Goal: Transaction & Acquisition: Book appointment/travel/reservation

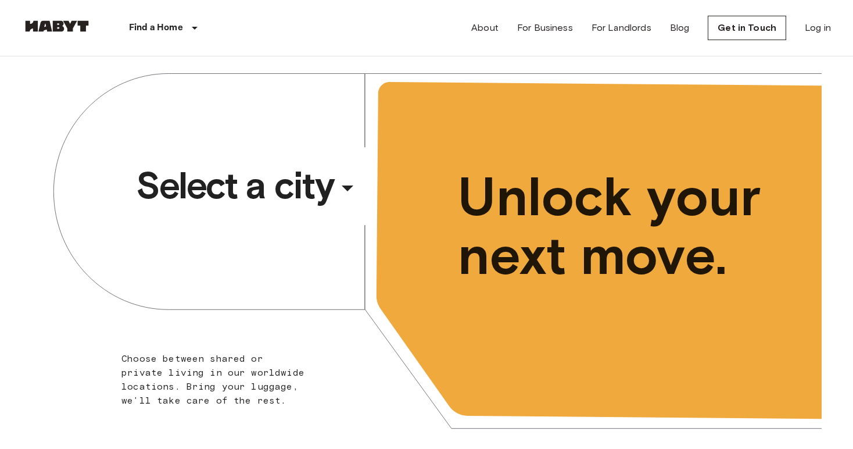
click at [340, 191] on div "​" at bounding box center [363, 197] width 120 height 24
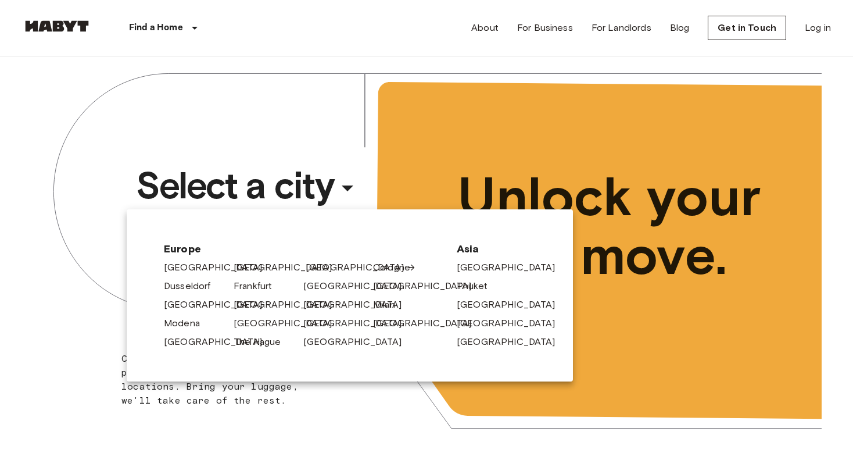
click at [305, 268] on div "[GEOGRAPHIC_DATA]" at bounding box center [334, 265] width 70 height 19
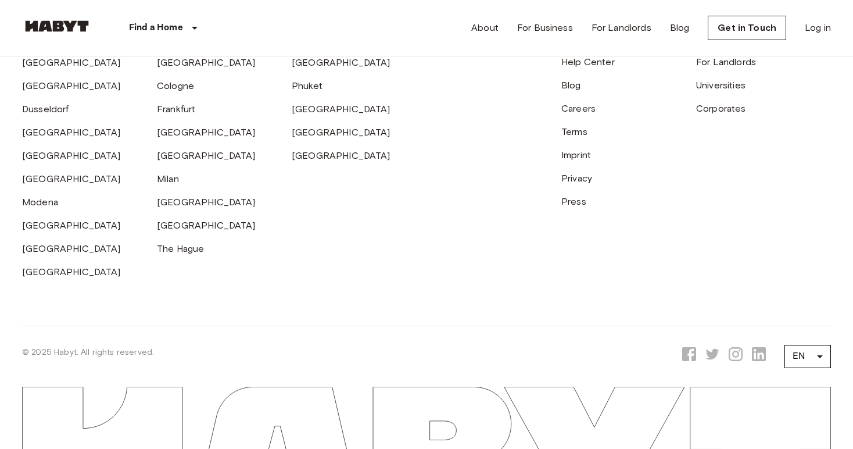
scroll to position [3120, 0]
click at [42, 90] on link "[GEOGRAPHIC_DATA]" at bounding box center [71, 84] width 99 height 11
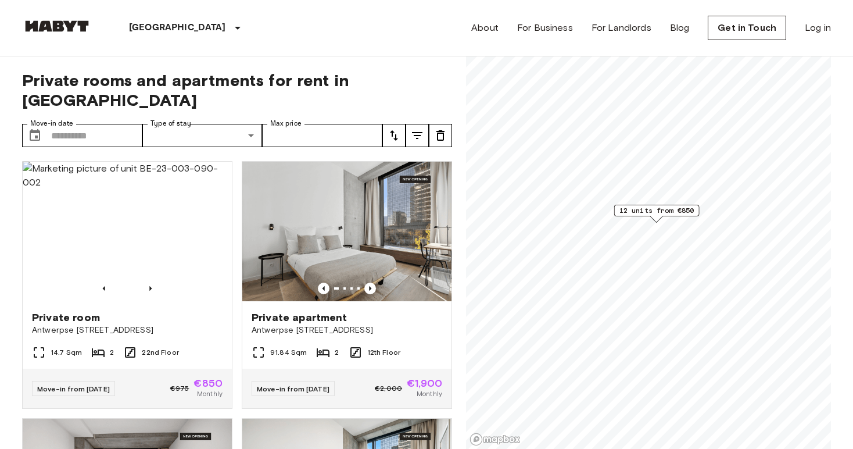
click at [397, 128] on icon "tune" at bounding box center [394, 135] width 14 height 14
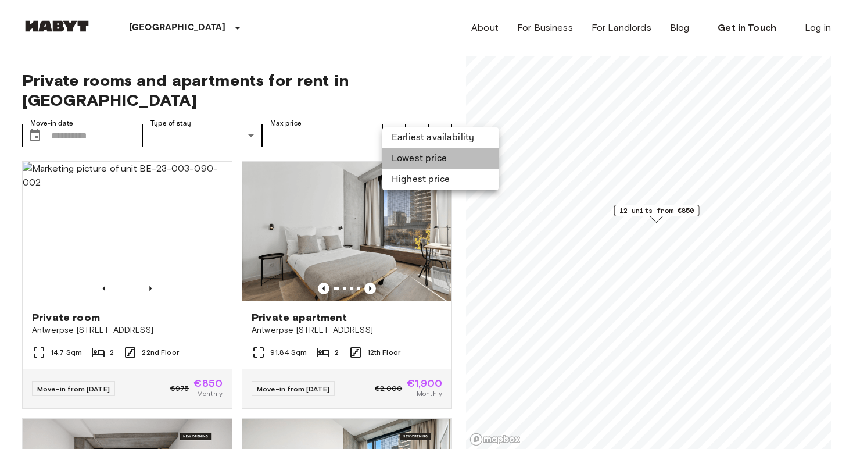
click at [413, 155] on li "Lowest price" at bounding box center [440, 158] width 116 height 21
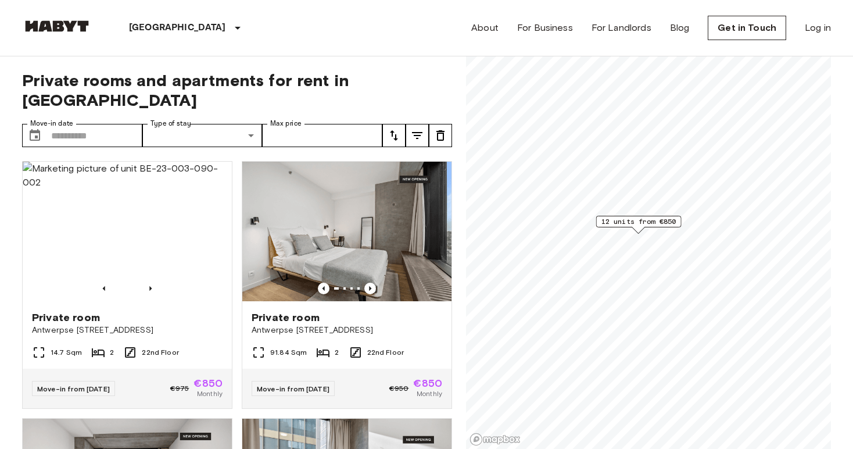
click at [344, 28] on div "Brussels Europe Amsterdam Berlin Brussels Cologne Dusseldorf Frankfurt Graz Ham…" at bounding box center [426, 28] width 809 height 56
click at [335, 33] on div "Brussels Europe Amsterdam Berlin Brussels Cologne Dusseldorf Frankfurt Graz Ham…" at bounding box center [426, 28] width 809 height 56
click at [340, 31] on div "Brussels Europe Amsterdam Berlin Brussels Cologne Dusseldorf Frankfurt Graz Ham…" at bounding box center [426, 28] width 809 height 56
click at [334, 29] on div "Brussels Europe Amsterdam Berlin Brussels Cologne Dusseldorf Frankfurt Graz Ham…" at bounding box center [426, 28] width 809 height 56
click at [336, 29] on div "Brussels Europe Amsterdam Berlin Brussels Cologne Dusseldorf Frankfurt Graz Ham…" at bounding box center [426, 28] width 809 height 56
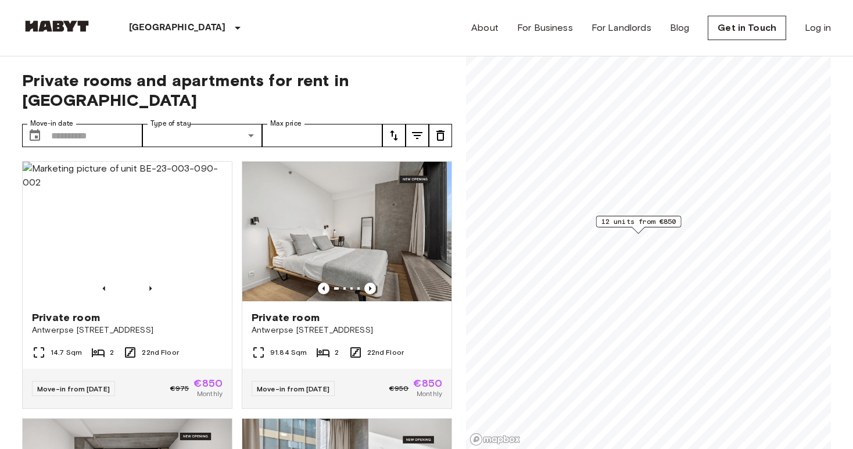
click at [335, 30] on div "Brussels Europe Amsterdam Berlin Brussels Cologne Dusseldorf Frankfurt Graz Ham…" at bounding box center [426, 28] width 809 height 56
click at [336, 30] on div "Brussels Europe Amsterdam Berlin Brussels Cologne Dusseldorf Frankfurt Graz Ham…" at bounding box center [426, 28] width 809 height 56
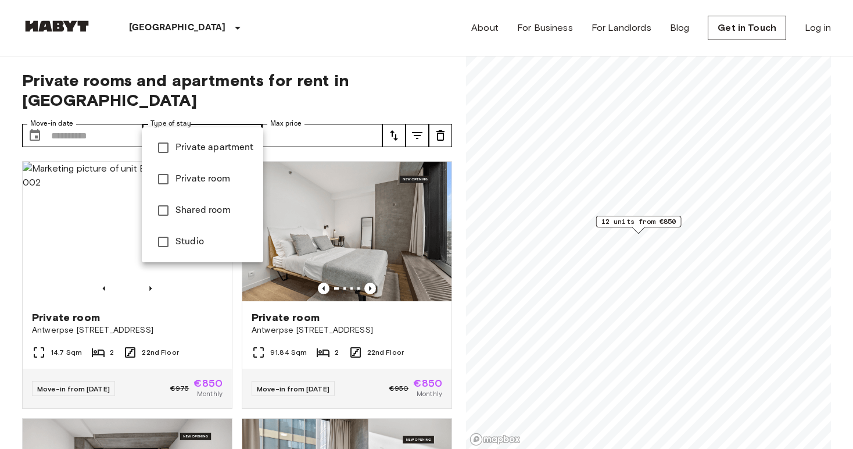
click at [198, 243] on span "Studio" at bounding box center [214, 242] width 78 height 14
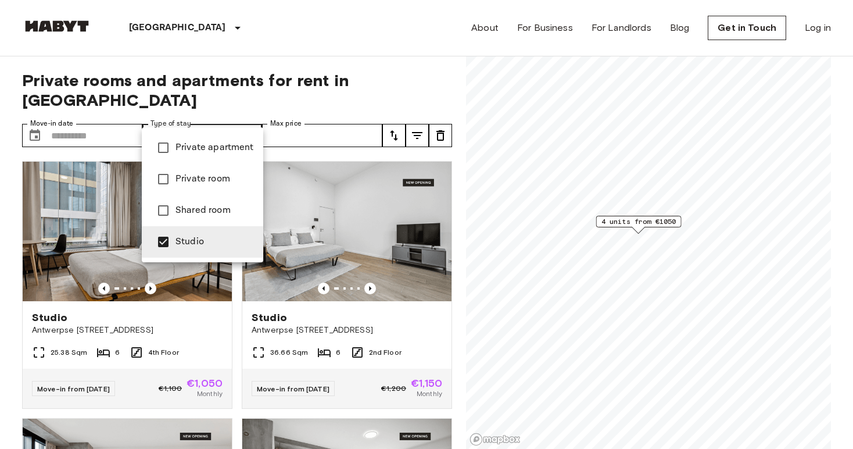
click at [299, 33] on div at bounding box center [426, 224] width 853 height 449
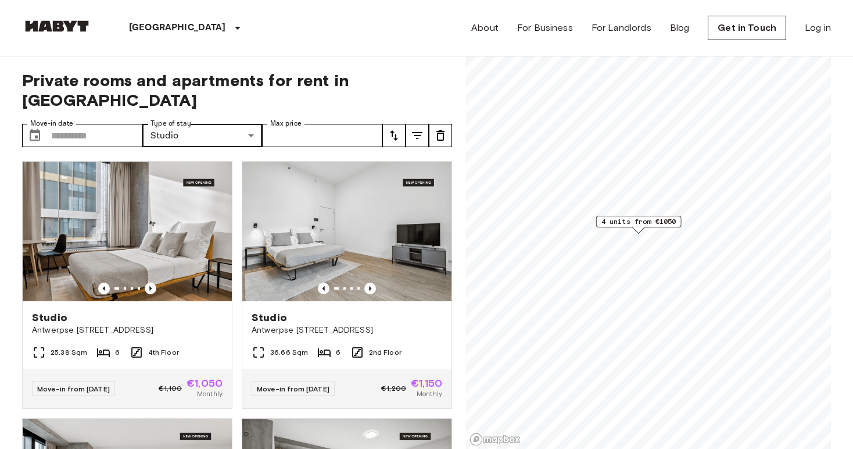
scroll to position [46, 0]
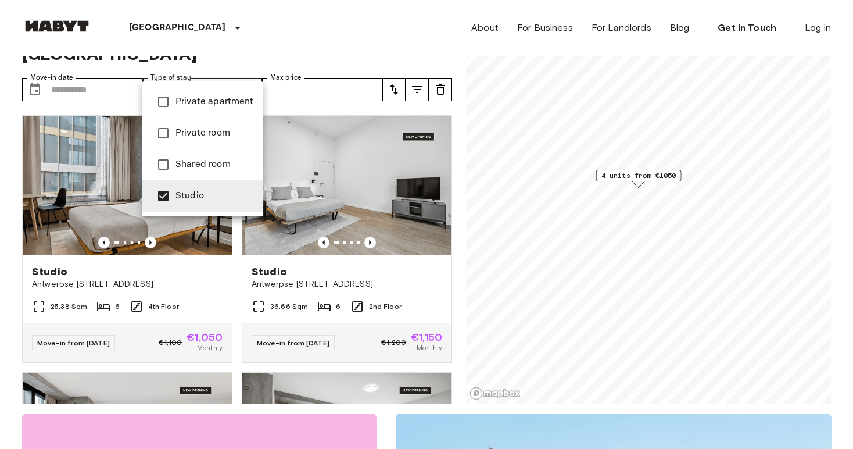
click at [198, 128] on span "Private room" at bounding box center [214, 133] width 78 height 14
type input "**********"
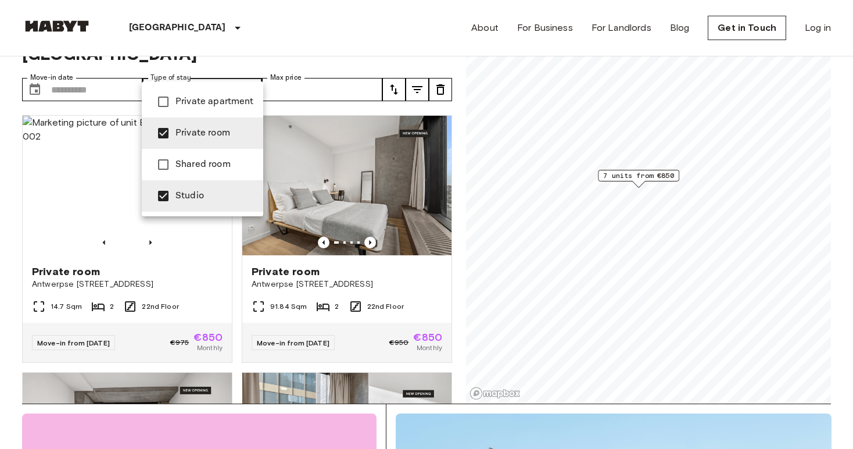
click at [15, 238] on div at bounding box center [426, 224] width 853 height 449
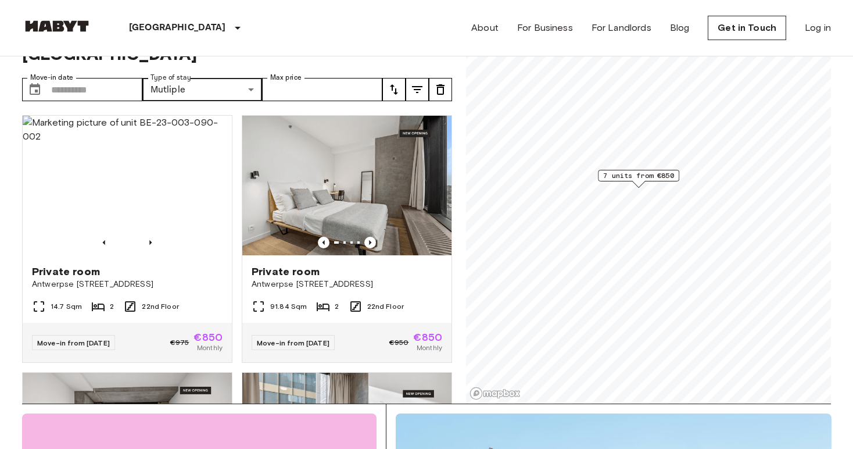
click at [632, 13] on div "About For Business For Landlords Blog Get in Touch Log in" at bounding box center [651, 28] width 360 height 56
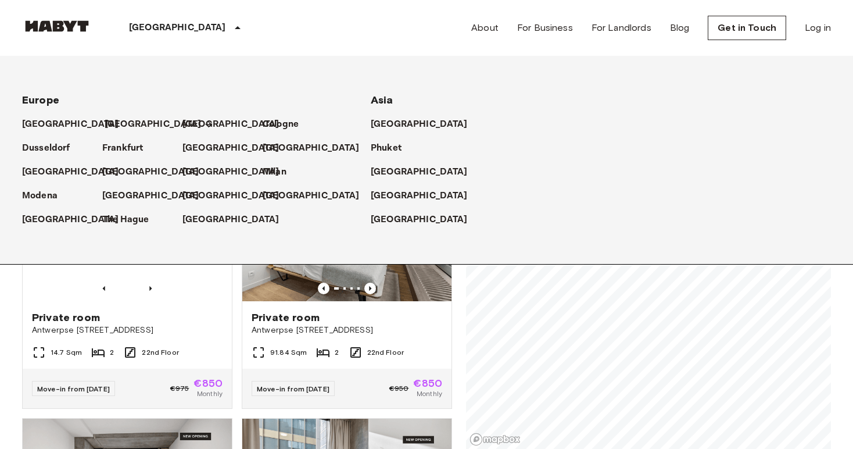
click at [112, 123] on p "[GEOGRAPHIC_DATA]" at bounding box center [153, 124] width 97 height 14
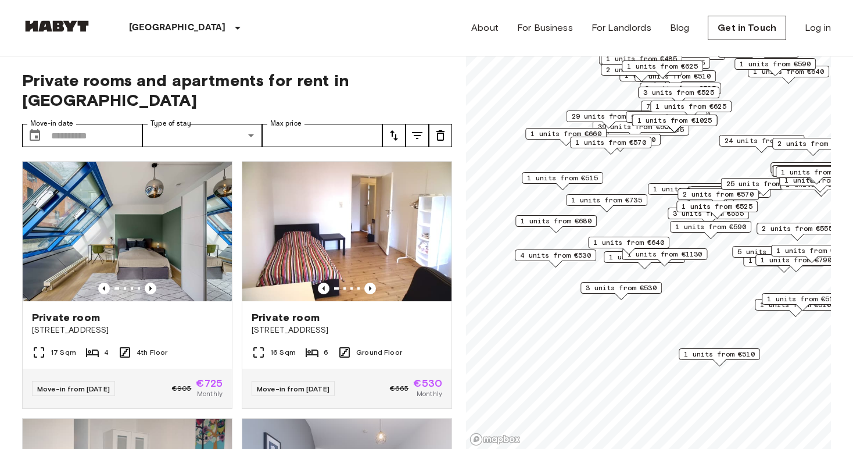
click at [644, 287] on span "3 units from €530" at bounding box center [621, 287] width 71 height 10
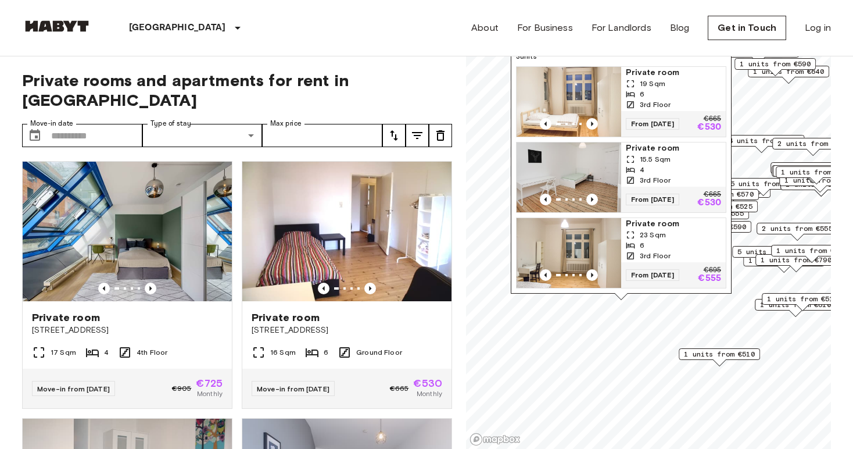
click at [574, 106] on img "Map marker" at bounding box center [568, 102] width 105 height 70
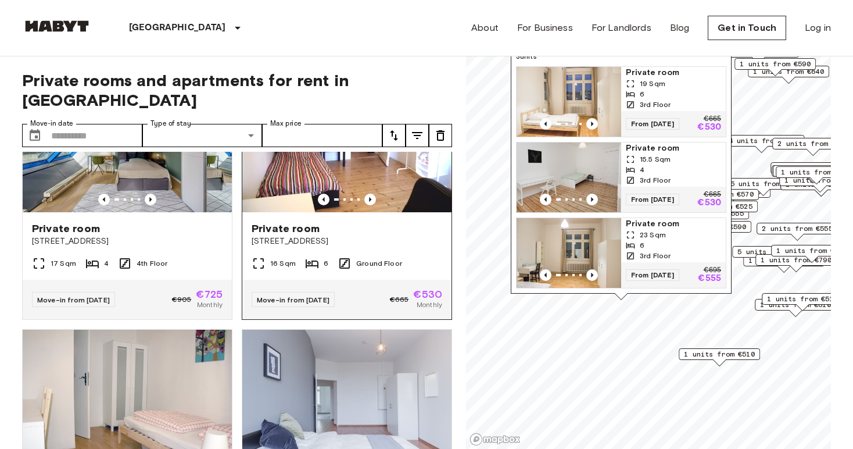
scroll to position [83, 0]
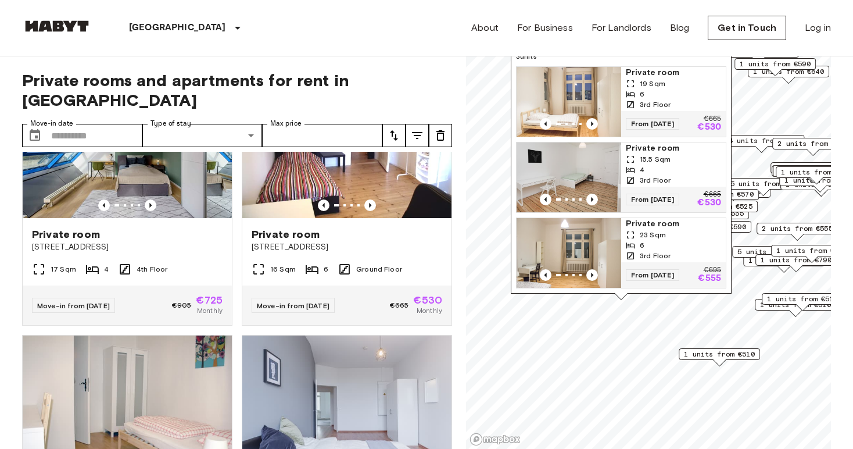
click at [677, 43] on div "About For Business For Landlords Blog Get in Touch Log in" at bounding box center [651, 28] width 360 height 56
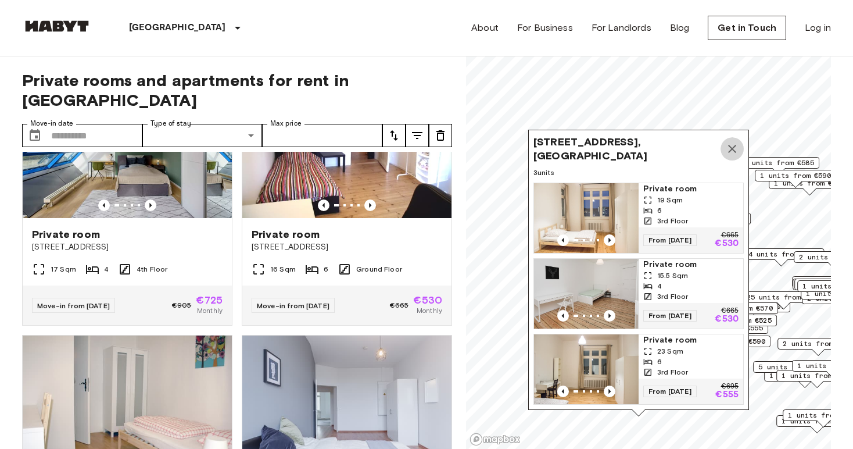
click at [733, 145] on icon "Map marker" at bounding box center [732, 149] width 14 height 14
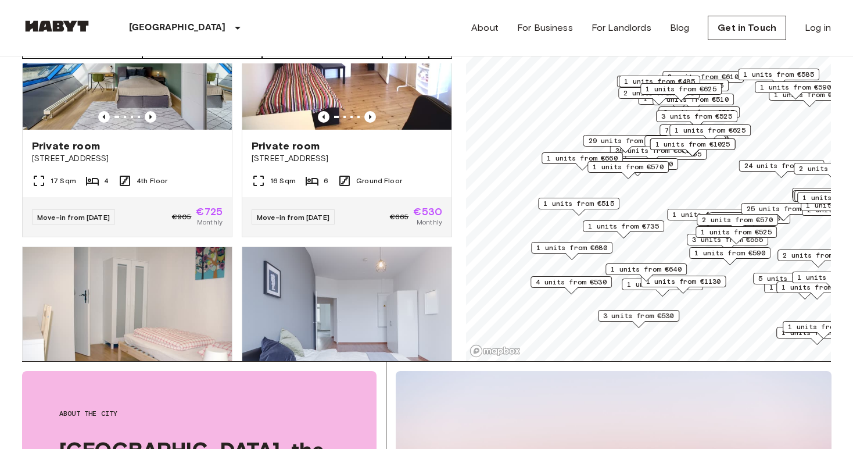
scroll to position [100, 0]
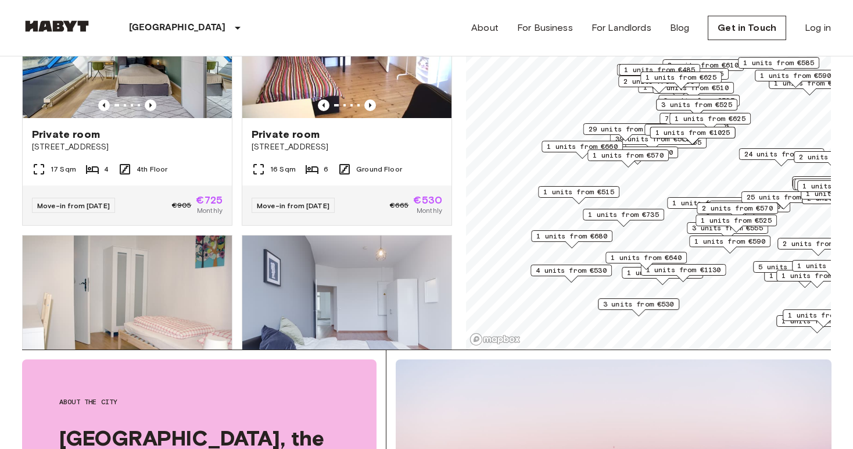
click at [638, 256] on span "1 units from €640" at bounding box center [646, 257] width 71 height 10
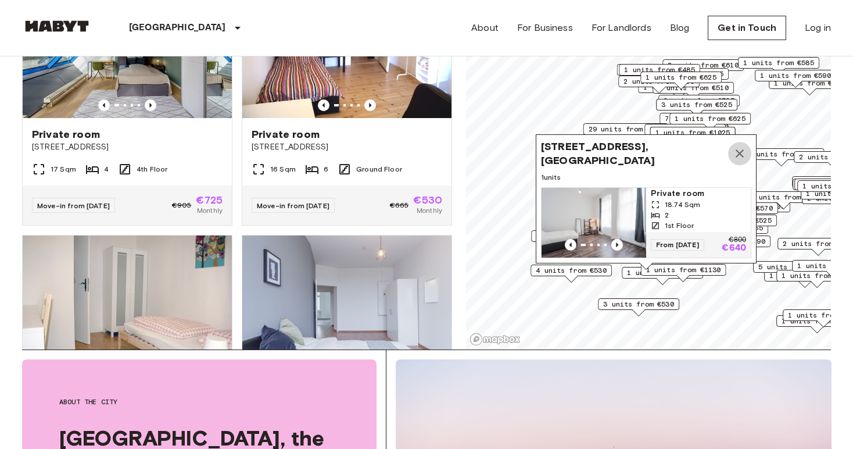
click at [739, 146] on icon "Map marker" at bounding box center [740, 153] width 14 height 14
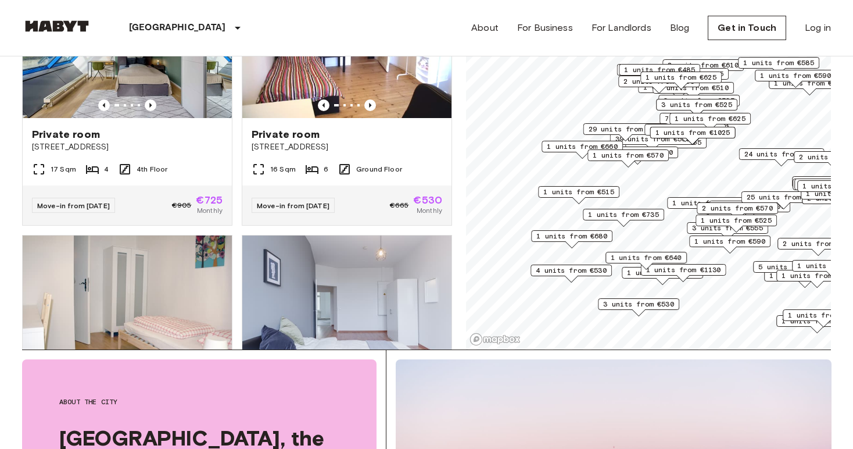
click at [632, 272] on span "1 units from €570" at bounding box center [662, 272] width 71 height 10
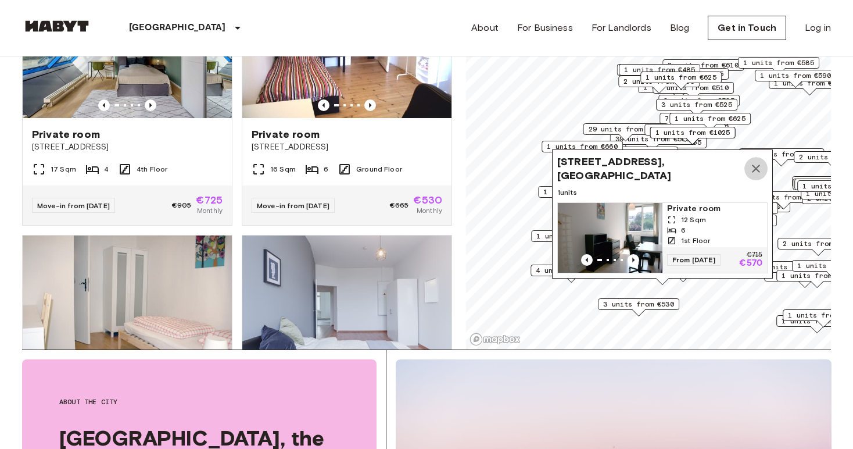
click at [756, 164] on icon "Map marker" at bounding box center [756, 168] width 8 height 8
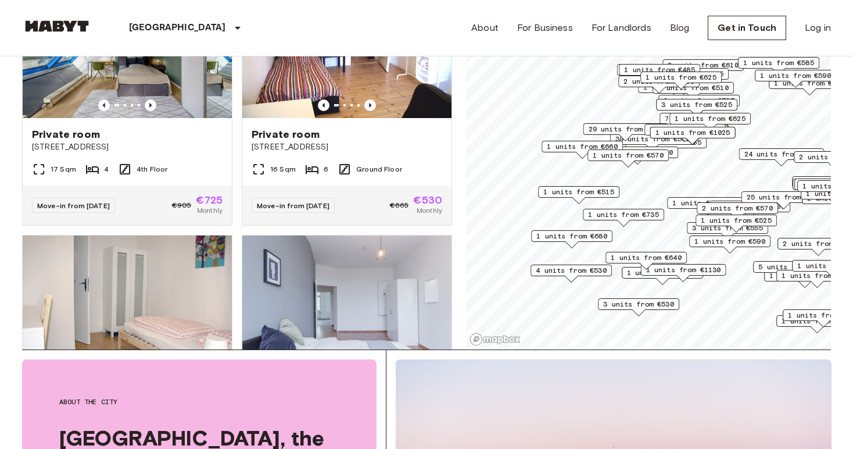
click at [629, 273] on span "1 units from €570" at bounding box center [662, 272] width 71 height 10
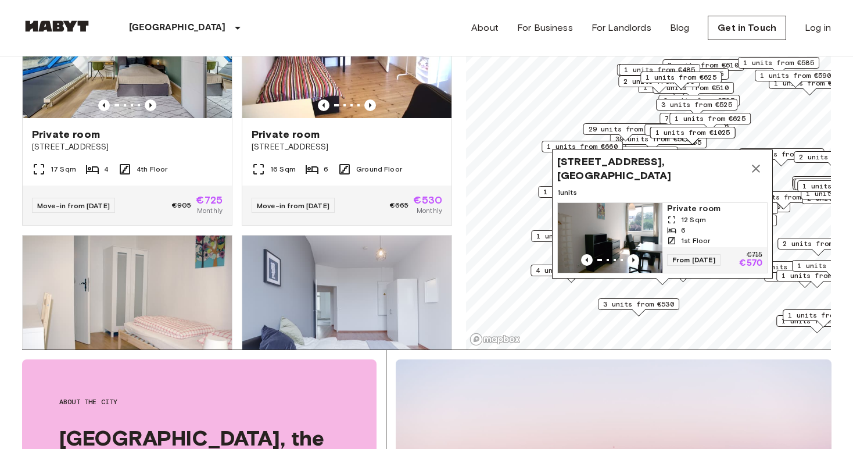
click at [632, 224] on img "Map marker" at bounding box center [610, 238] width 105 height 70
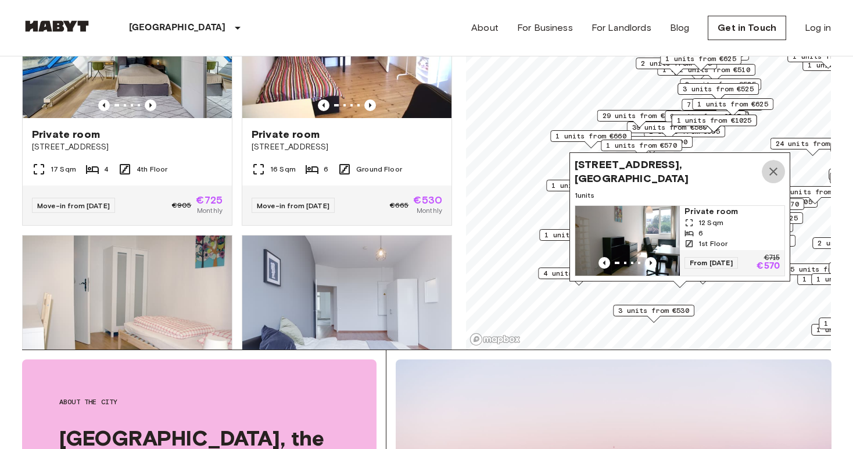
click at [772, 167] on icon "Map marker" at bounding box center [773, 171] width 8 height 8
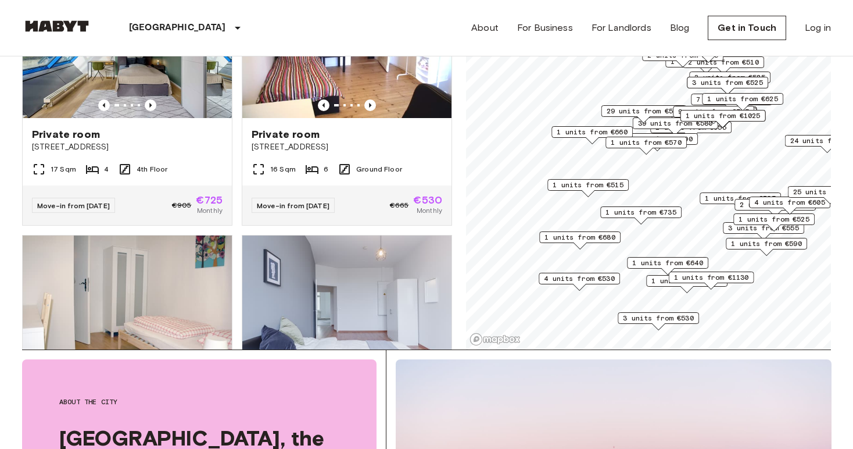
click at [657, 319] on span "3 units from €530" at bounding box center [658, 318] width 71 height 10
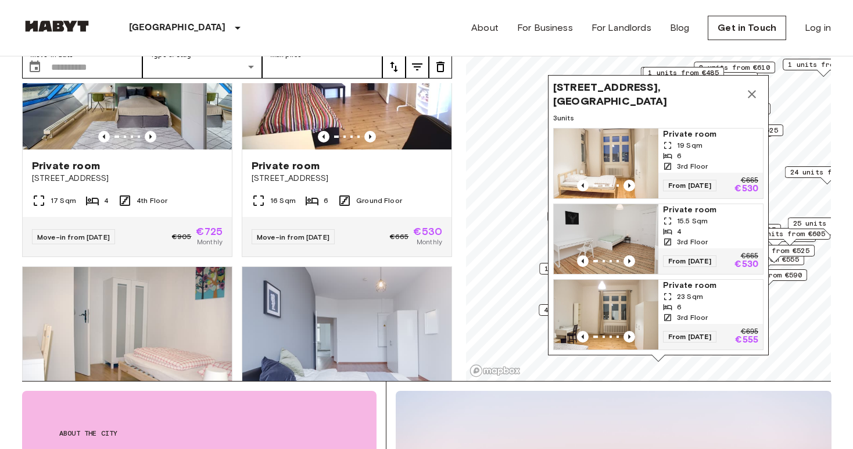
scroll to position [67, 0]
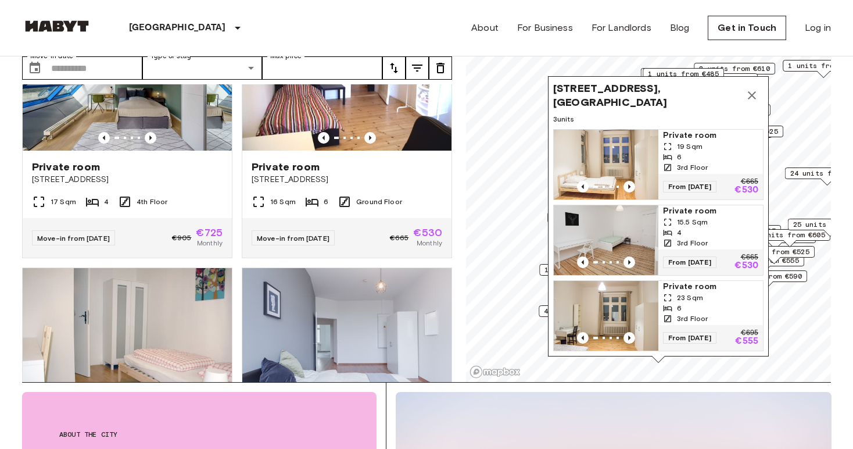
click at [608, 152] on img "Map marker" at bounding box center [606, 165] width 105 height 70
click at [749, 95] on icon "Map marker" at bounding box center [752, 95] width 14 height 14
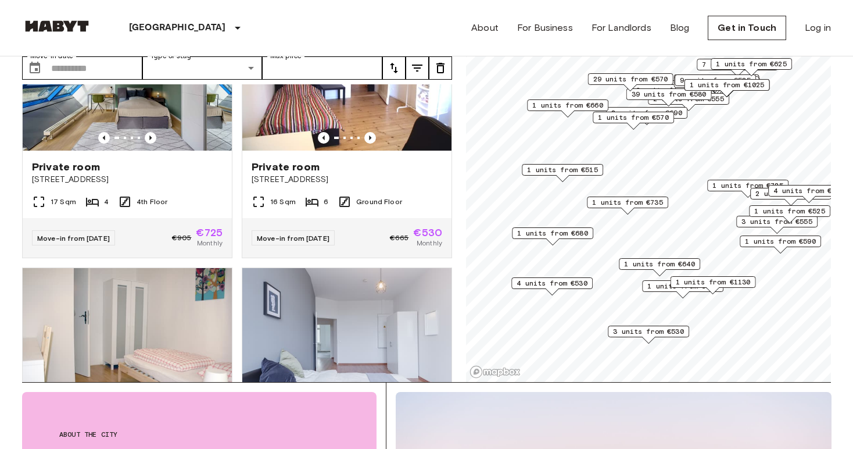
click at [659, 286] on span "1 units from €570" at bounding box center [682, 286] width 71 height 10
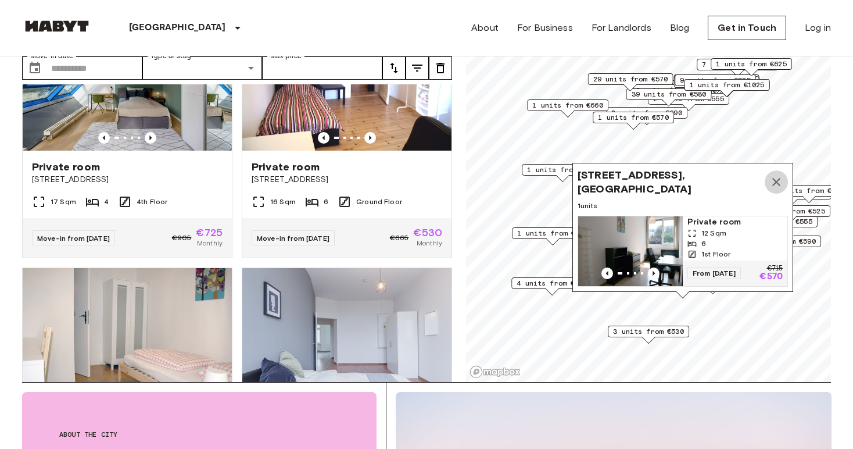
click at [773, 177] on icon "Map marker" at bounding box center [776, 182] width 14 height 14
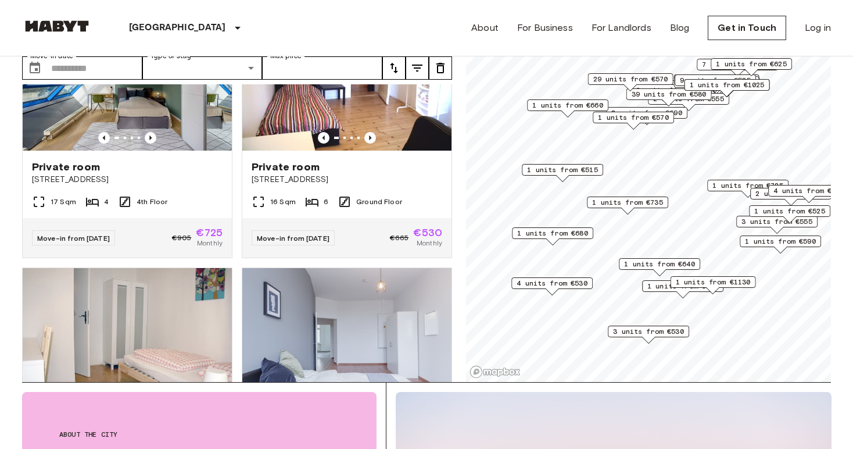
click at [669, 266] on span "1 units from €640" at bounding box center [659, 264] width 71 height 10
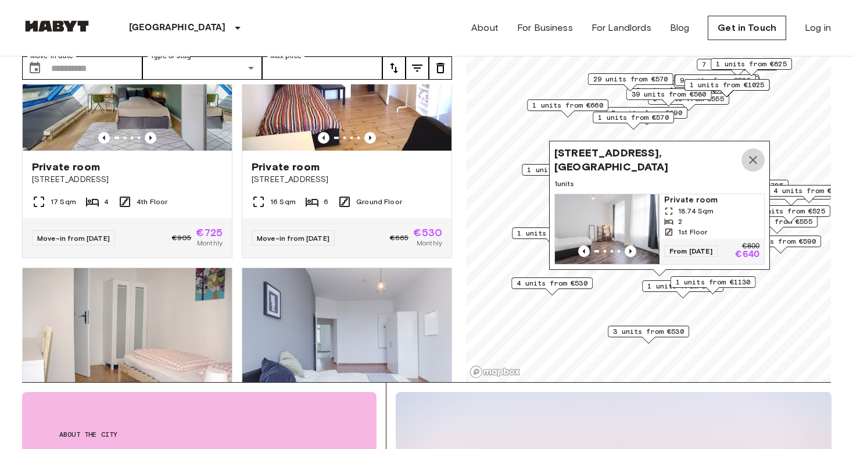
click at [754, 156] on icon "Map marker" at bounding box center [753, 160] width 8 height 8
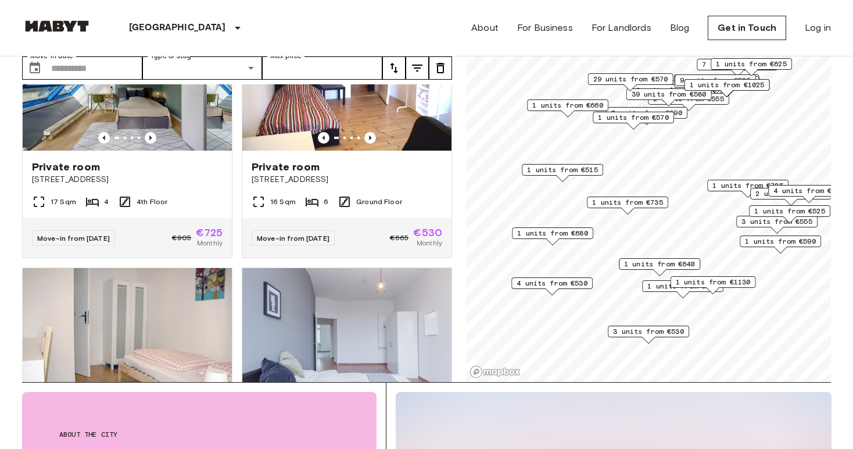
click at [657, 284] on span "1 units from €570" at bounding box center [682, 286] width 71 height 10
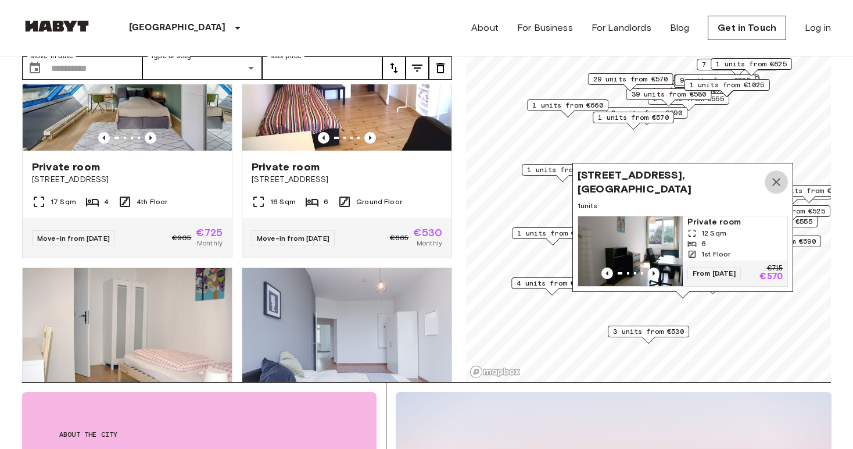
click at [776, 178] on icon "Map marker" at bounding box center [776, 182] width 8 height 8
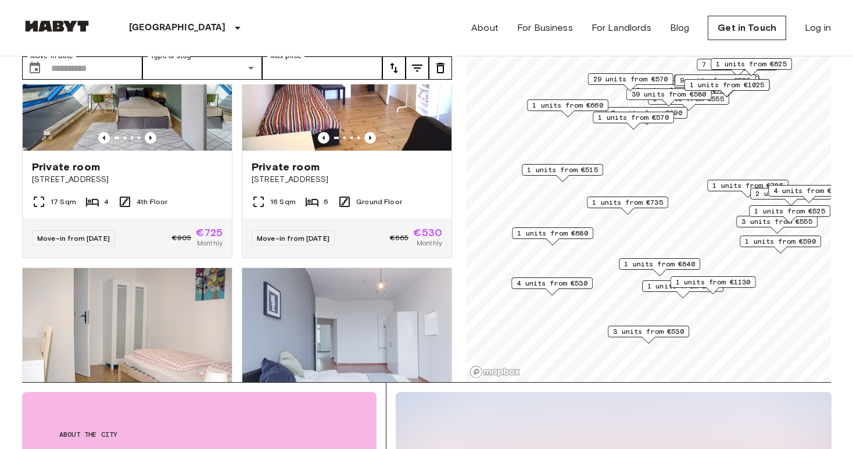
click at [325, 38] on div "Berlin Europe Amsterdam Berlin Brussels Cologne Dusseldorf Frankfurt Graz Hambu…" at bounding box center [426, 28] width 809 height 56
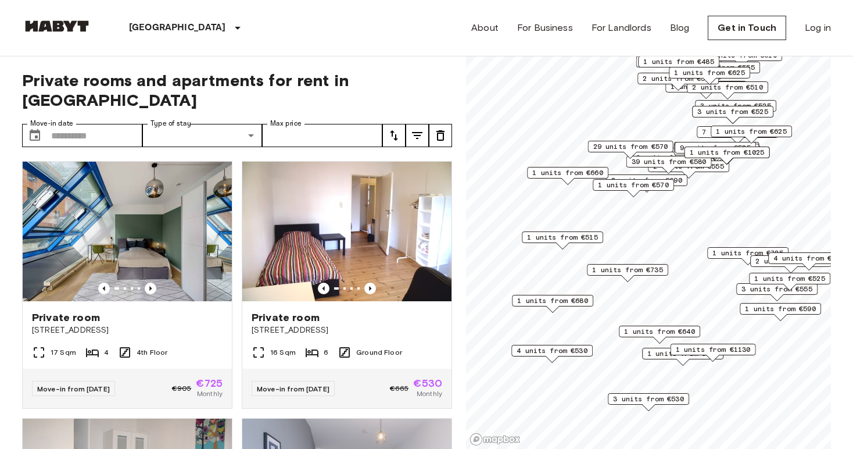
click at [658, 357] on span "1 units from €570" at bounding box center [682, 353] width 71 height 10
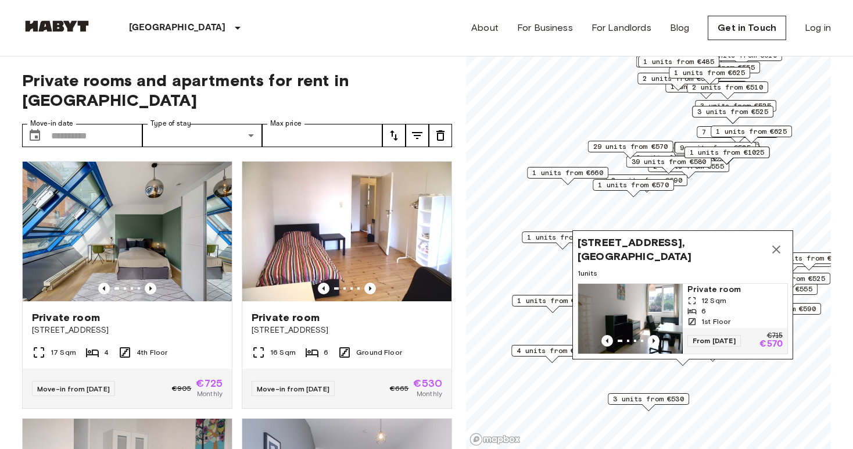
click at [777, 242] on icon "Map marker" at bounding box center [776, 249] width 14 height 14
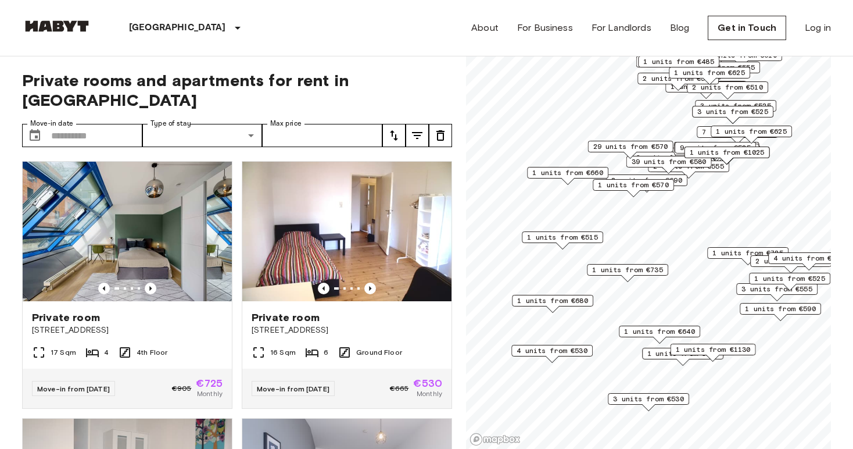
click at [654, 336] on div "Map marker" at bounding box center [659, 339] width 13 height 6
click at [643, 398] on span "3 units from €530" at bounding box center [648, 398] width 71 height 10
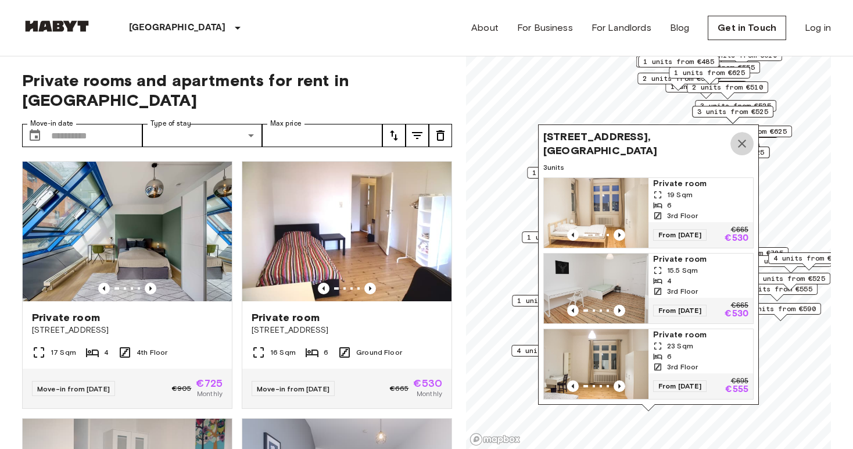
click at [744, 139] on icon "Map marker" at bounding box center [742, 144] width 14 height 14
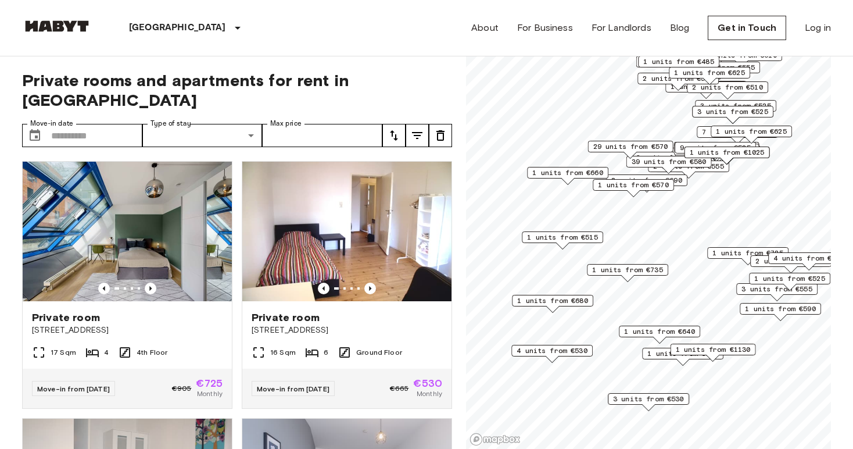
click at [629, 399] on span "3 units from €530" at bounding box center [648, 398] width 71 height 10
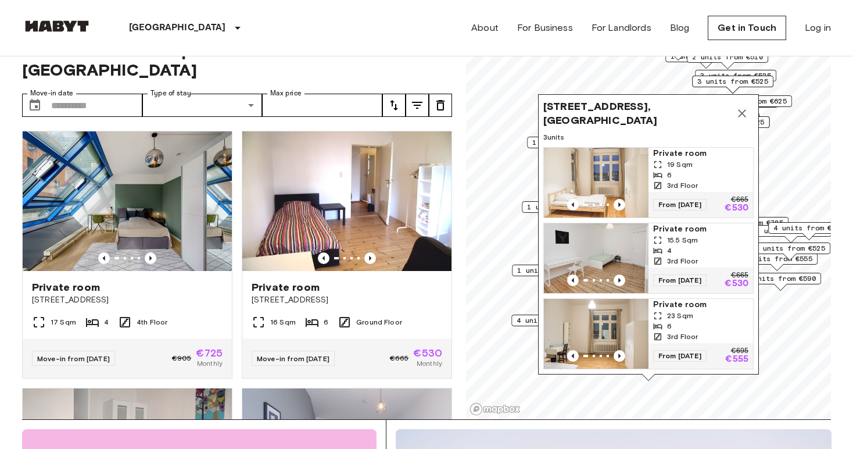
scroll to position [23, 0]
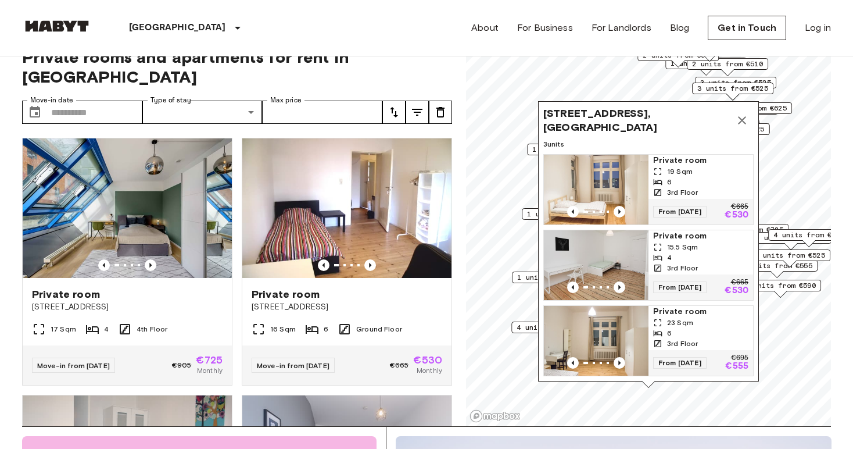
click at [591, 331] on img "Map marker" at bounding box center [596, 341] width 105 height 70
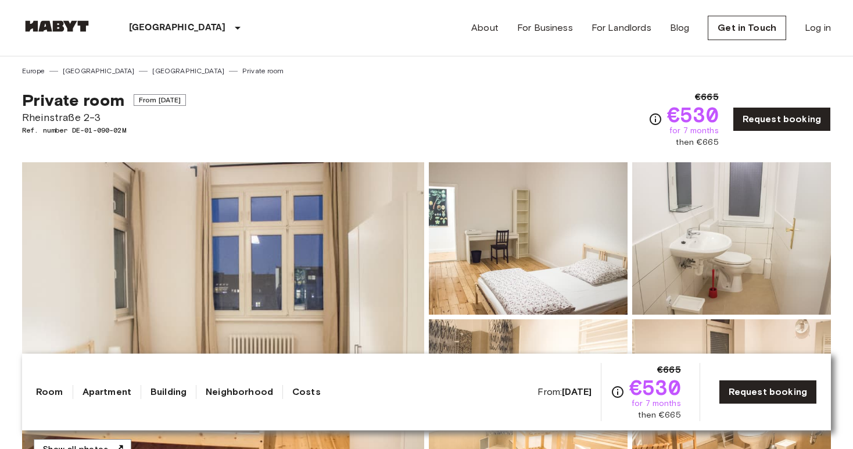
click at [252, 386] on link "Neighborhood" at bounding box center [239, 392] width 67 height 14
click at [271, 393] on link "Neighborhood" at bounding box center [239, 392] width 67 height 14
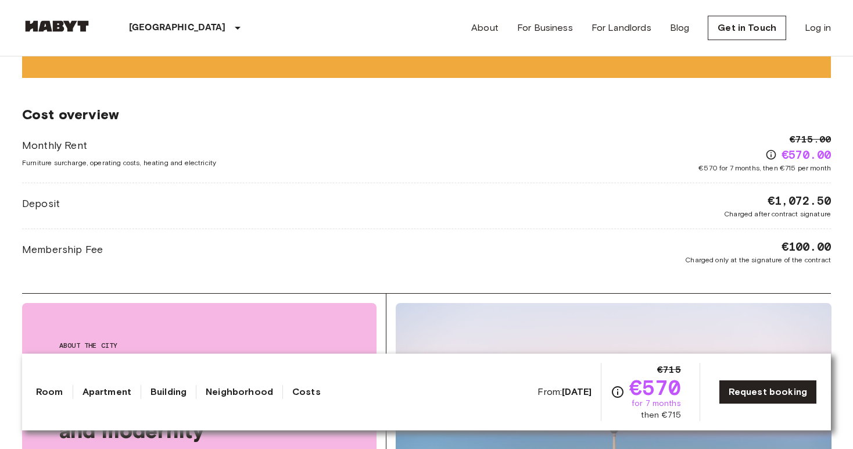
scroll to position [1005, 0]
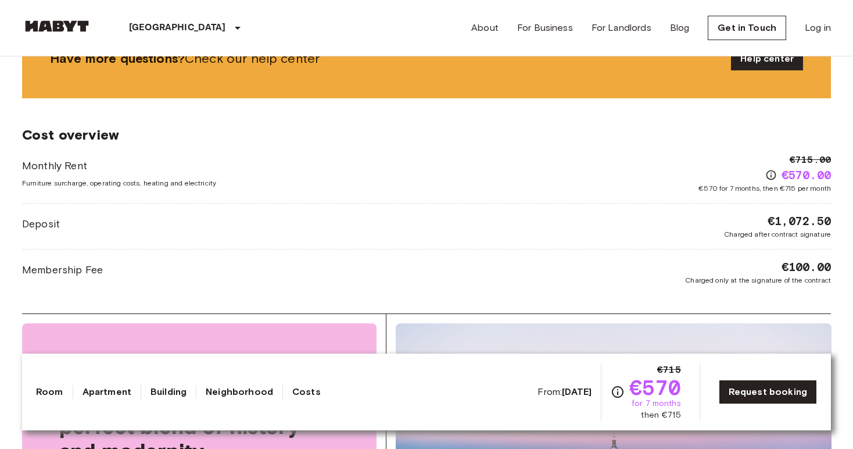
click at [375, 183] on div "Monthly Rent Furniture surcharge, operating costs, heating and electricity €715…" at bounding box center [426, 173] width 809 height 41
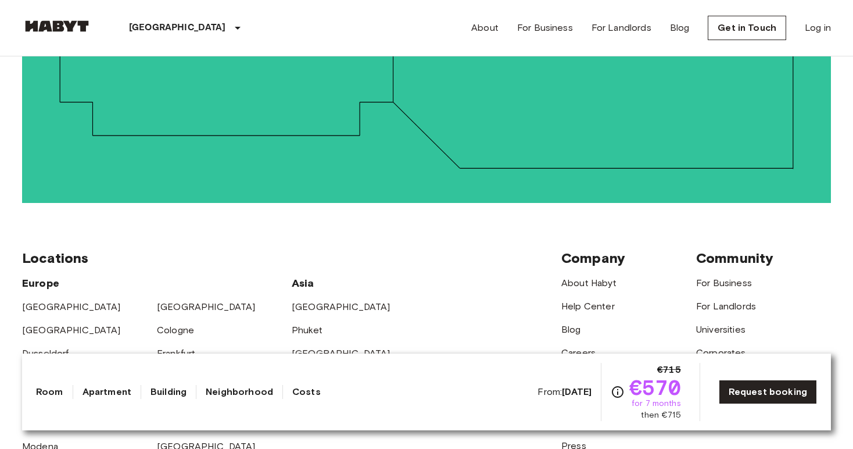
click at [49, 386] on link "Room" at bounding box center [49, 392] width 27 height 14
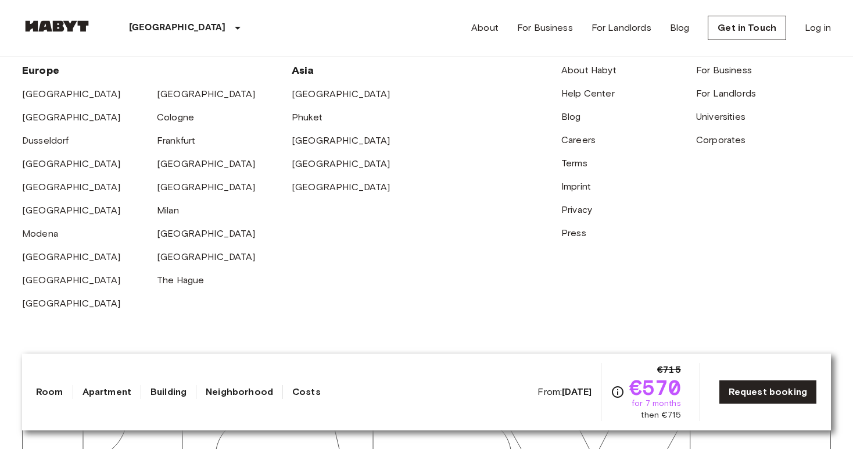
scroll to position [2385, 0]
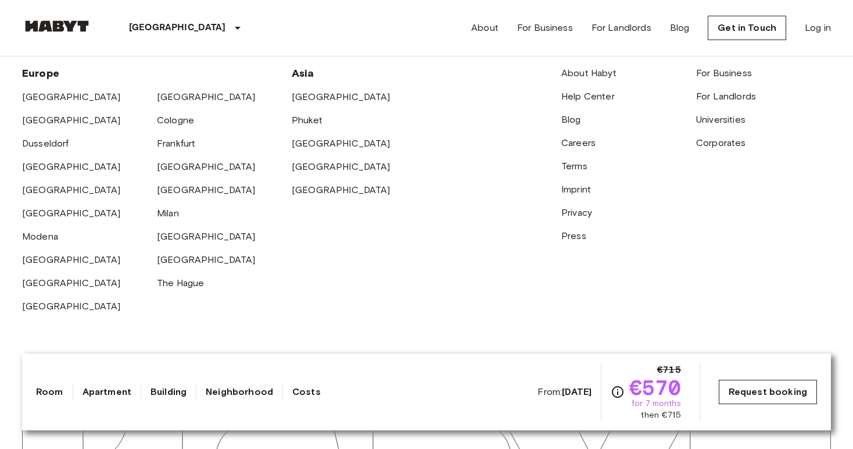
click at [737, 397] on link "Request booking" at bounding box center [768, 391] width 98 height 24
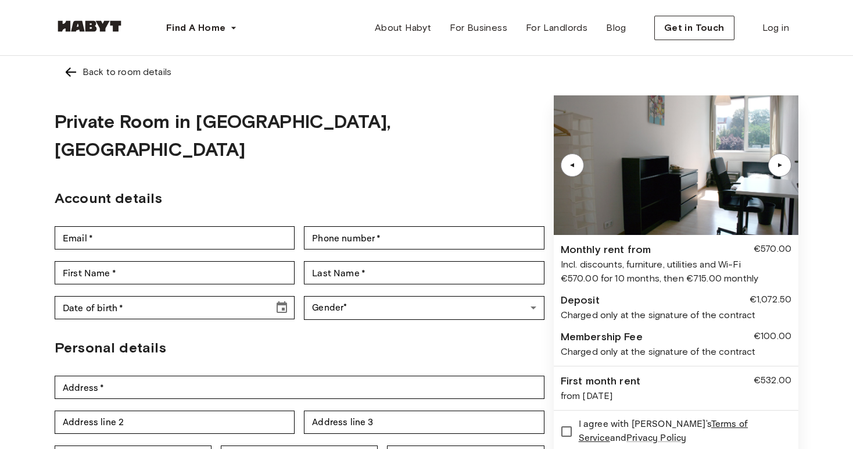
click at [776, 165] on div "▲" at bounding box center [780, 165] width 12 height 7
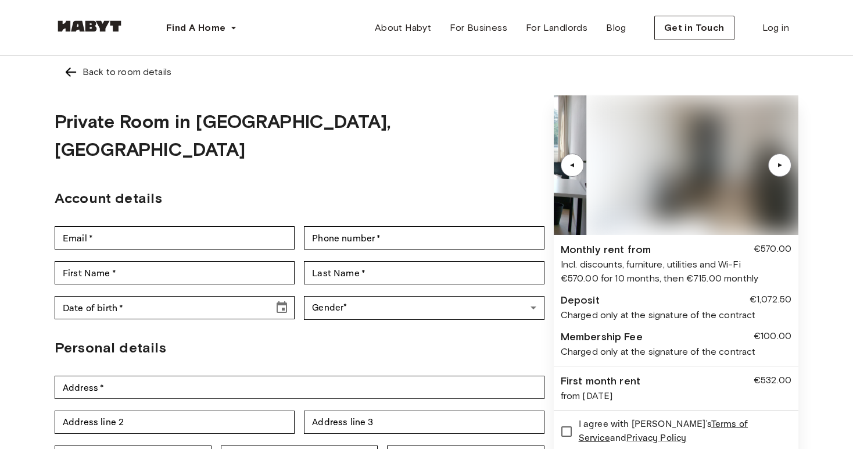
click at [776, 165] on div "▲" at bounding box center [780, 165] width 12 height 7
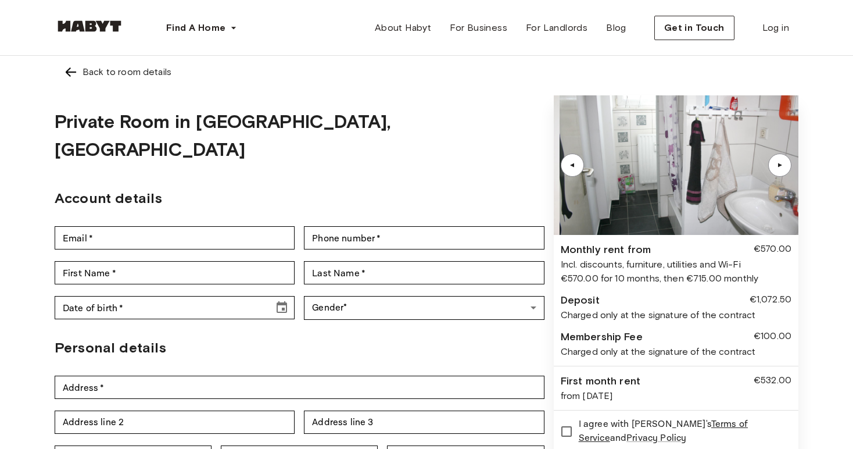
click at [776, 165] on div "▲" at bounding box center [780, 165] width 12 height 7
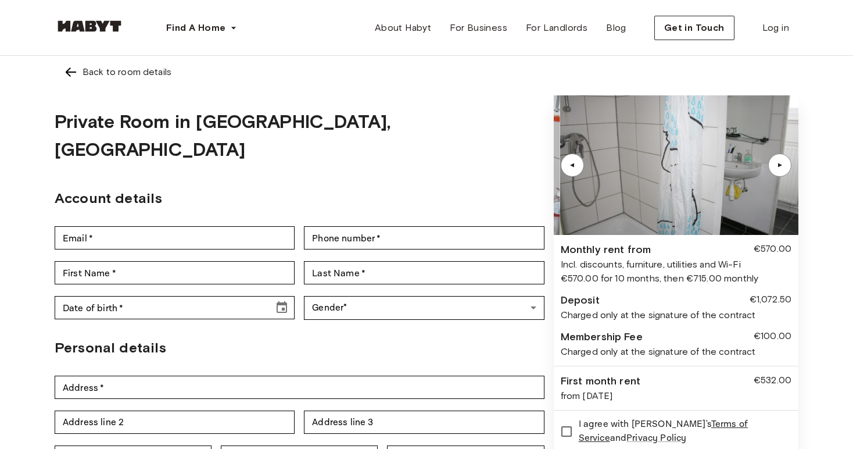
click at [776, 165] on div "▲" at bounding box center [780, 165] width 12 height 7
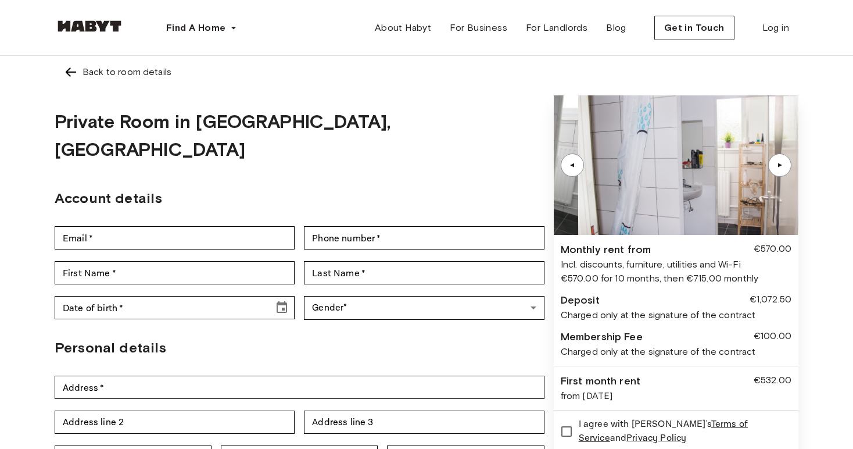
click at [776, 165] on div "▲" at bounding box center [780, 165] width 12 height 7
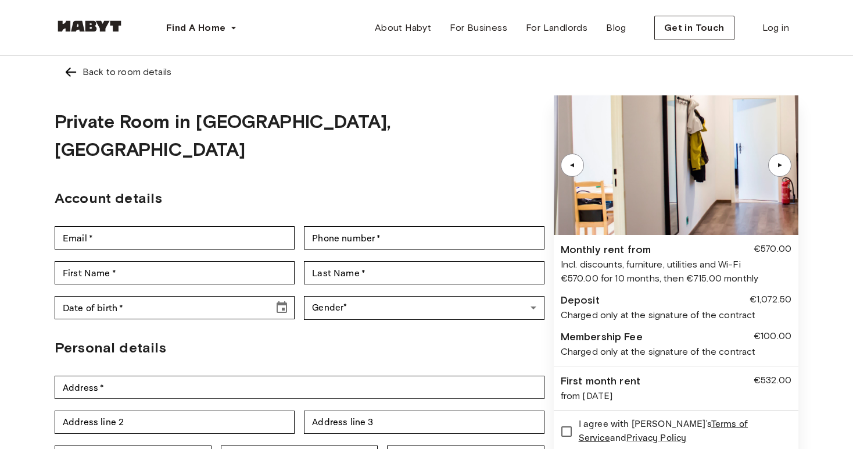
click at [776, 165] on div "▲" at bounding box center [780, 165] width 12 height 7
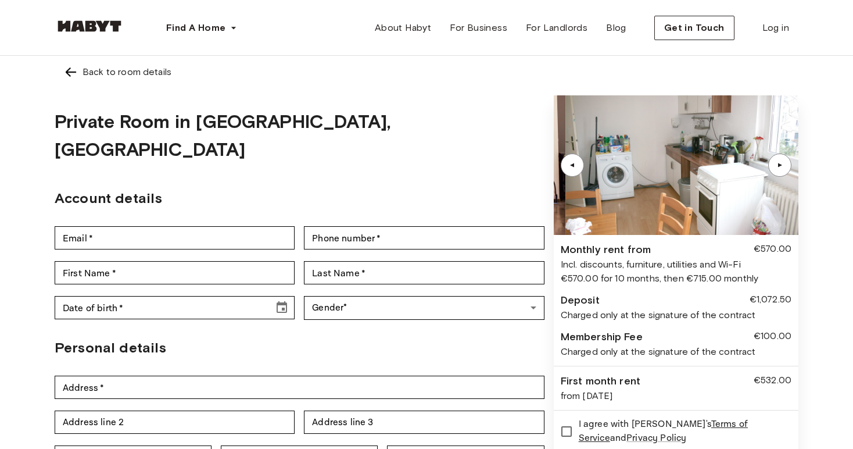
click at [778, 165] on div "▲" at bounding box center [780, 165] width 12 height 7
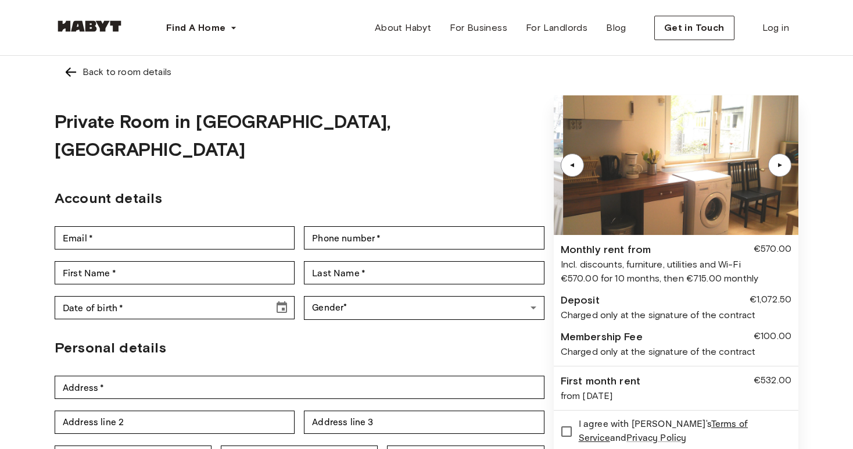
click at [778, 165] on div "▲" at bounding box center [780, 165] width 12 height 7
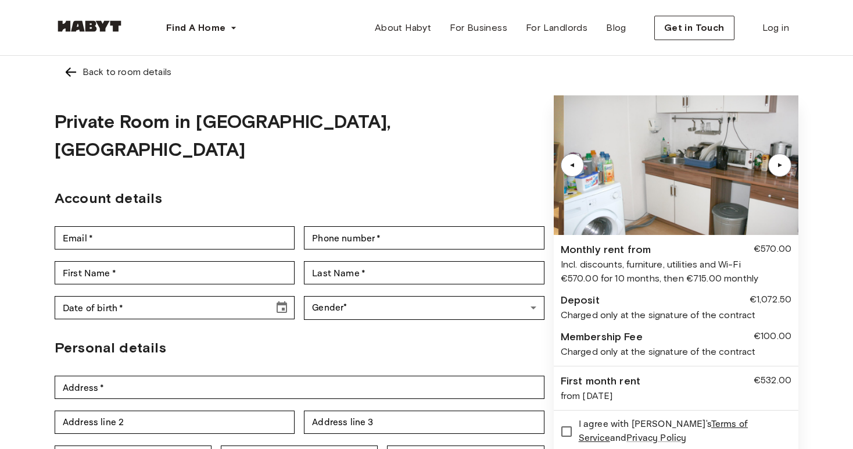
click at [778, 165] on div "▲" at bounding box center [780, 165] width 12 height 7
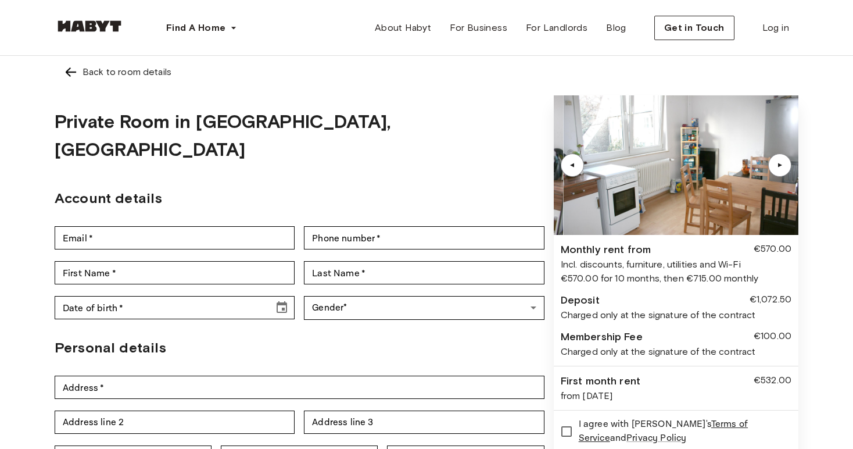
click at [778, 165] on div "▲" at bounding box center [780, 165] width 12 height 7
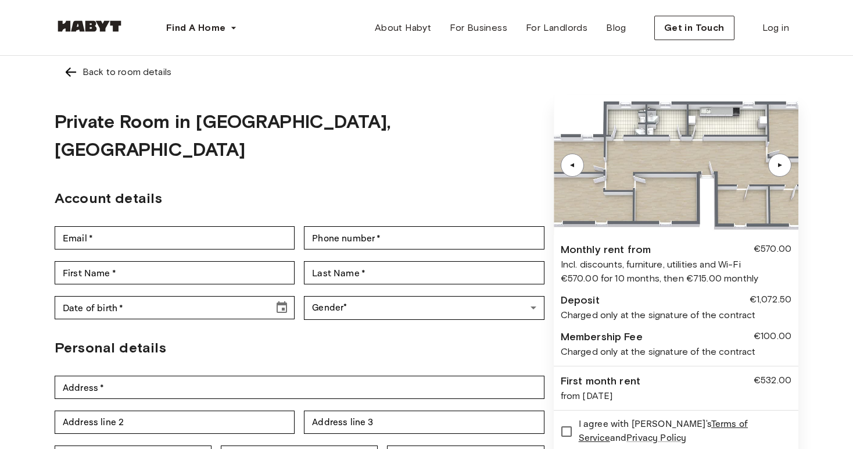
click at [778, 165] on div "▲" at bounding box center [780, 165] width 12 height 7
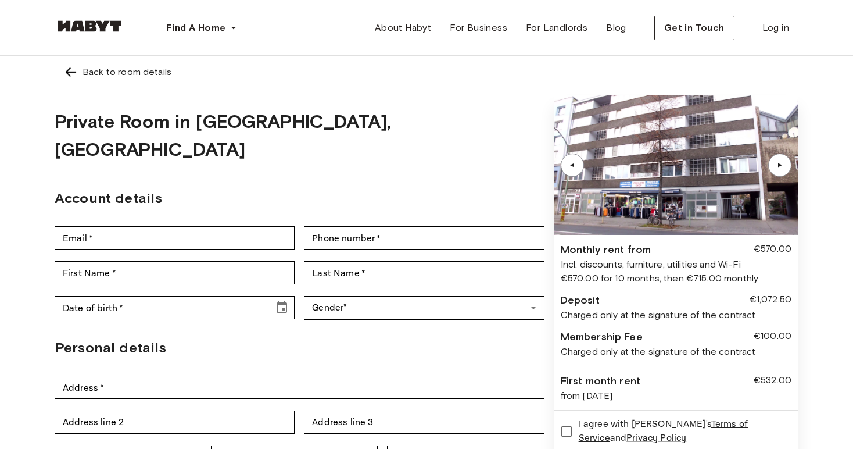
click at [781, 166] on div "▲" at bounding box center [780, 165] width 12 height 7
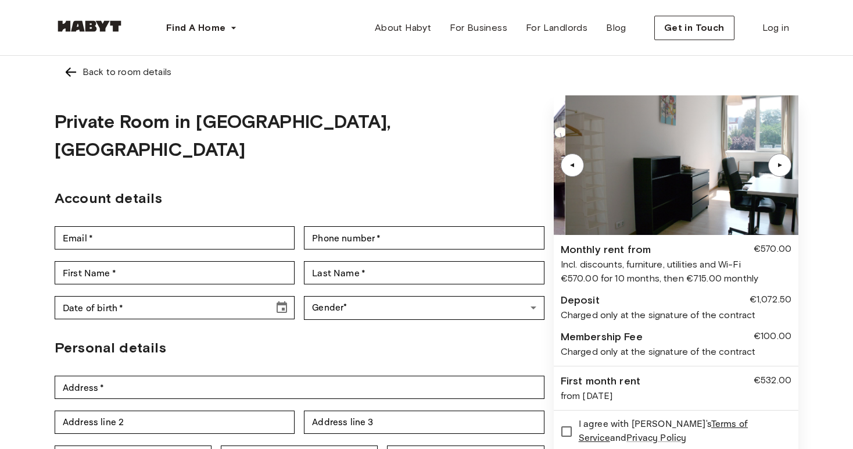
click at [781, 166] on div "▲" at bounding box center [780, 165] width 12 height 7
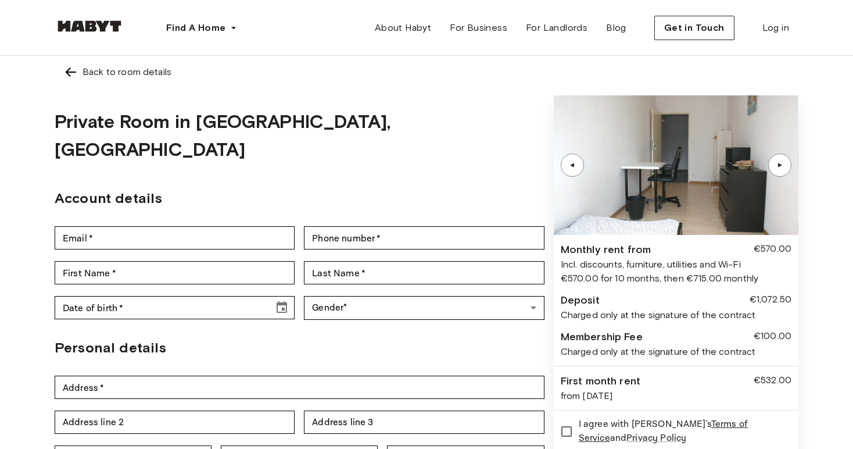
click at [70, 73] on img at bounding box center [71, 72] width 14 height 14
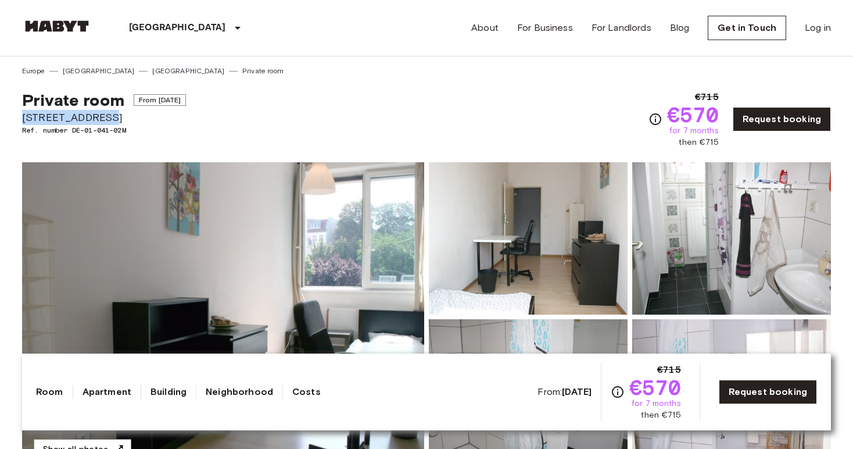
drag, startPoint x: 22, startPoint y: 118, endPoint x: 105, endPoint y: 118, distance: 83.1
click at [105, 118] on span "Hauptstraße 49B" at bounding box center [104, 117] width 164 height 15
copy span "Hauptstraße 49B"
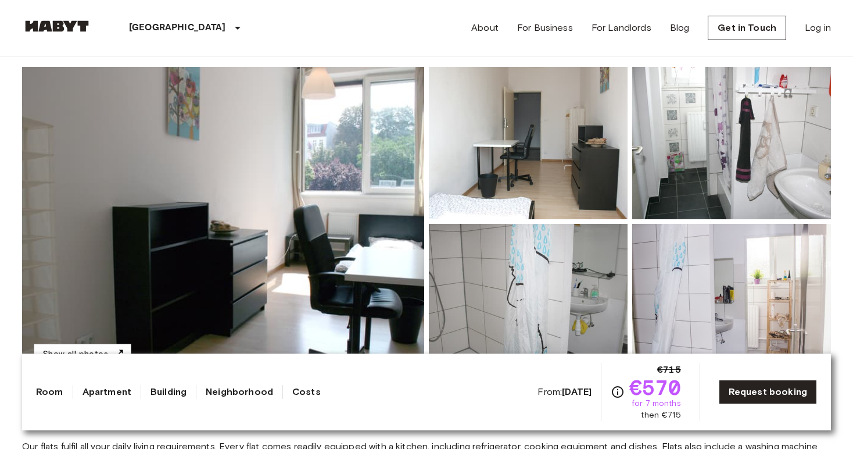
scroll to position [98, 0]
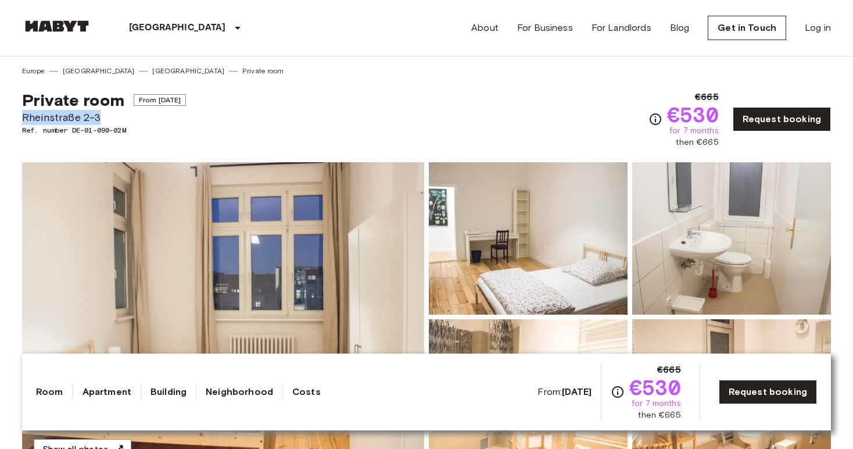
drag, startPoint x: 23, startPoint y: 116, endPoint x: 108, endPoint y: 116, distance: 84.8
click at [108, 116] on span "Rheinstraße 2-3" at bounding box center [104, 117] width 164 height 15
copy span "Rheinstraße 2-3"
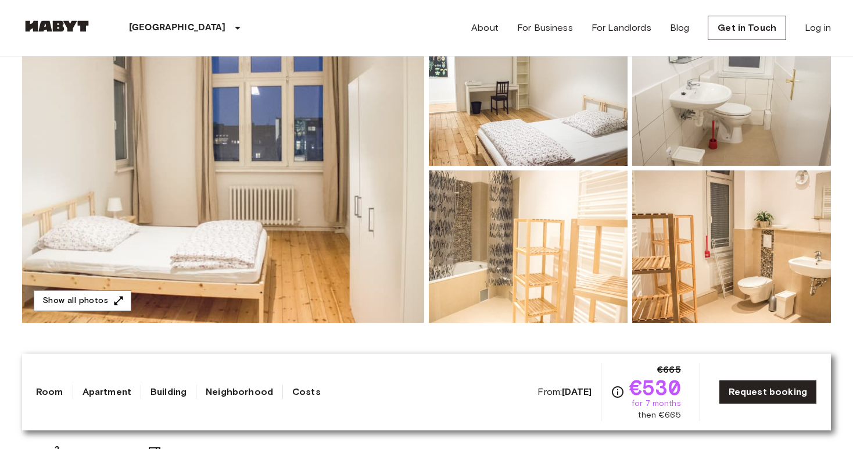
scroll to position [152, 0]
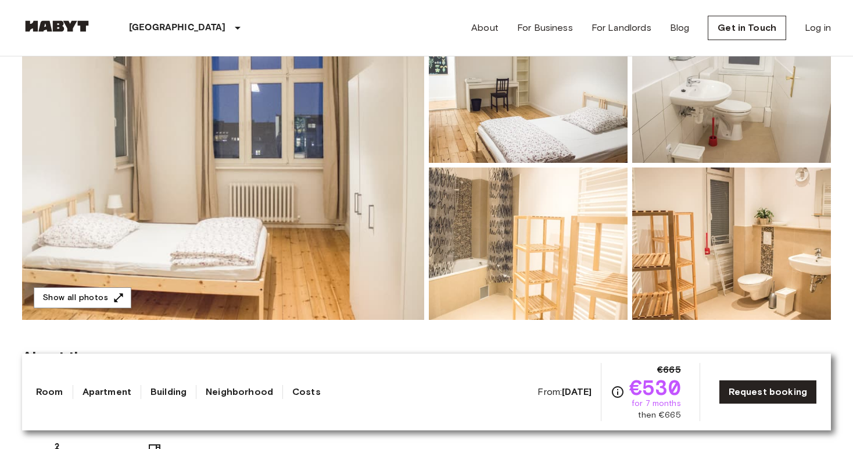
click at [331, 187] on img at bounding box center [223, 164] width 402 height 309
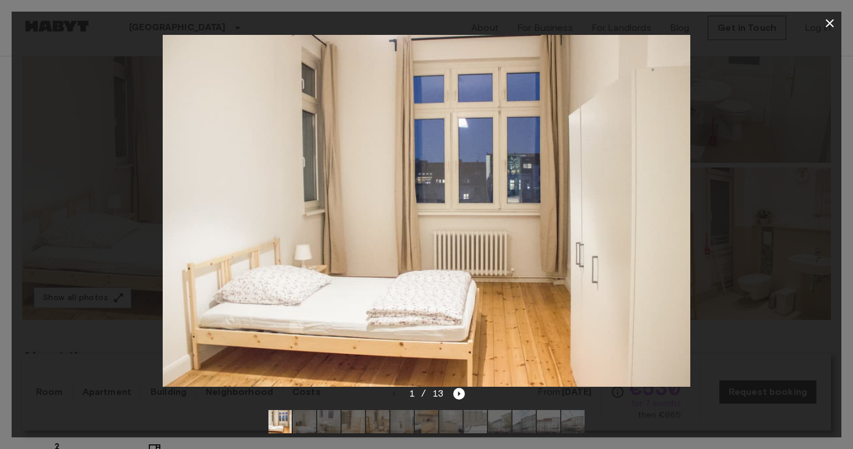
click at [648, 220] on img at bounding box center [426, 210] width 527 height 351
click at [455, 397] on icon "Next image" at bounding box center [459, 394] width 12 height 12
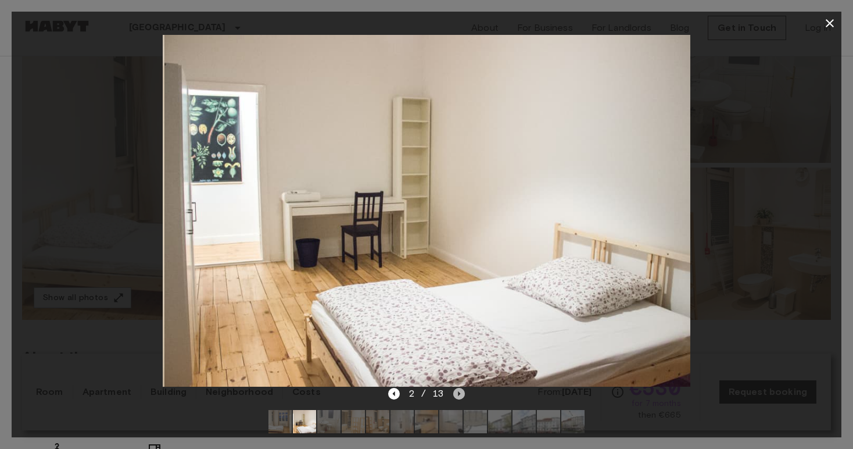
click at [457, 396] on icon "Next image" at bounding box center [459, 394] width 12 height 12
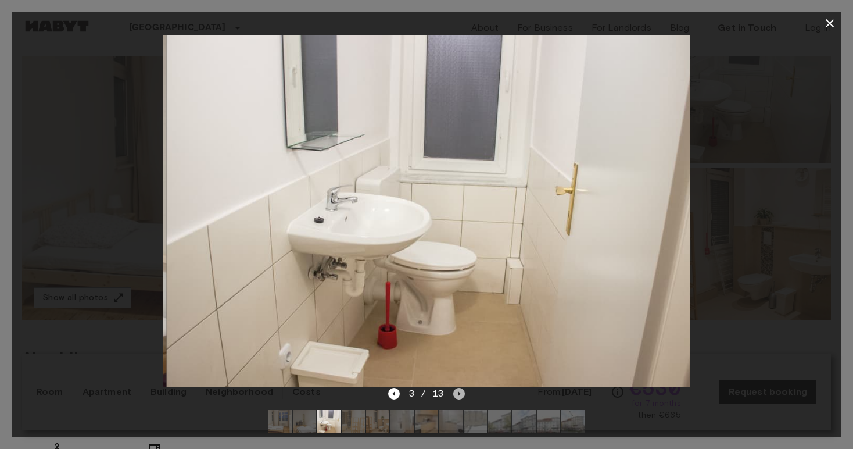
click at [457, 396] on icon "Next image" at bounding box center [459, 394] width 12 height 12
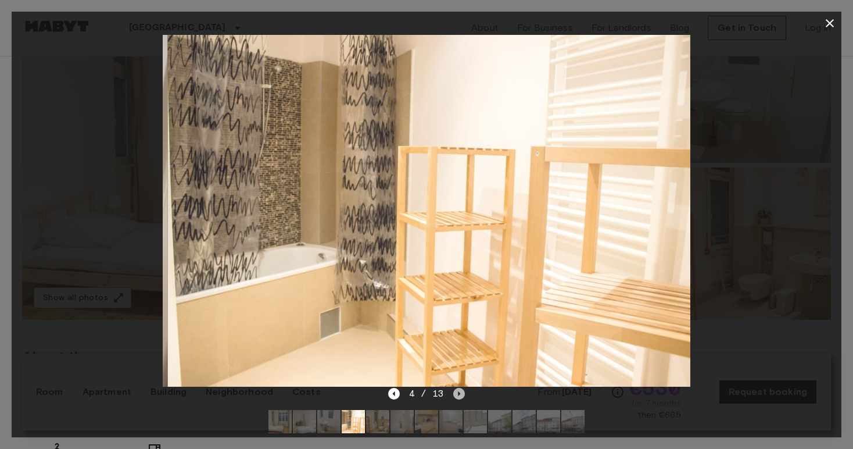
click at [457, 396] on icon "Next image" at bounding box center [459, 394] width 12 height 12
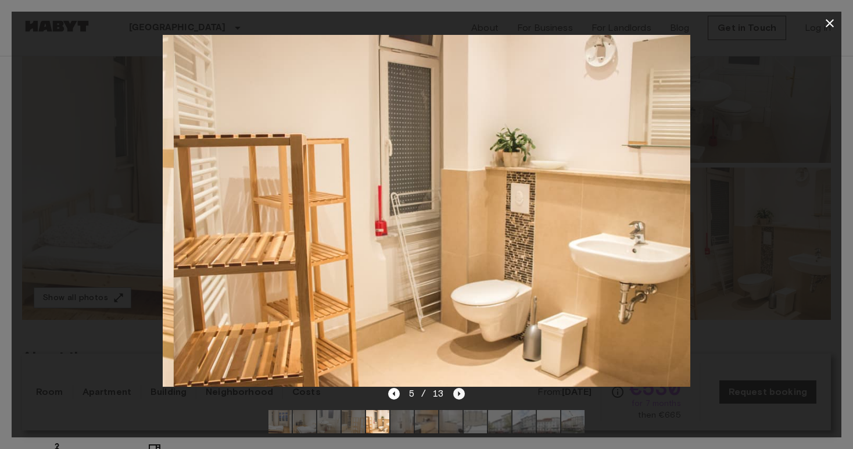
click at [457, 396] on icon "Next image" at bounding box center [459, 394] width 12 height 12
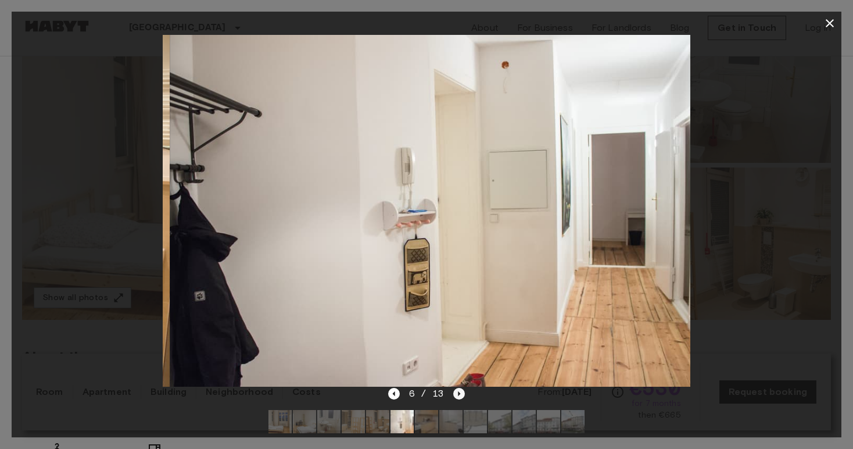
click at [457, 396] on icon "Next image" at bounding box center [459, 394] width 12 height 12
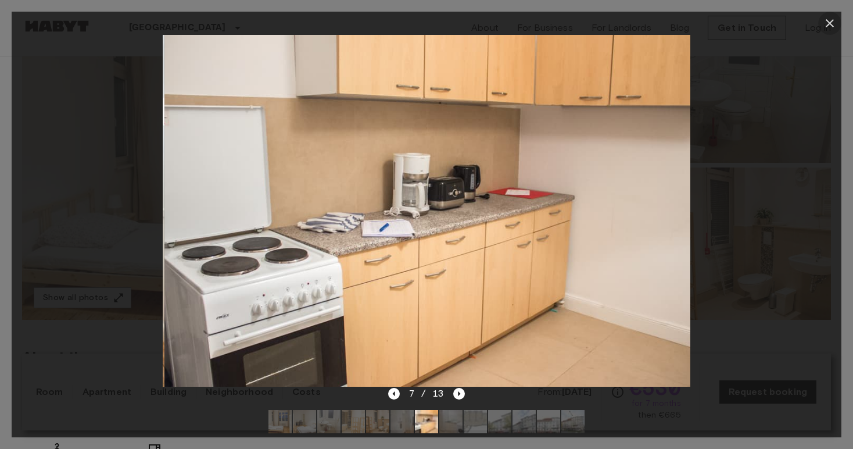
click at [830, 27] on icon "button" at bounding box center [830, 23] width 14 height 14
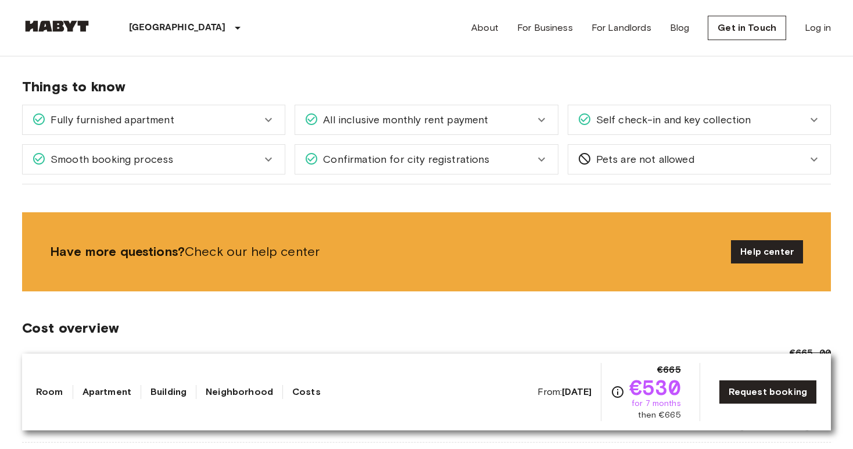
scroll to position [811, 0]
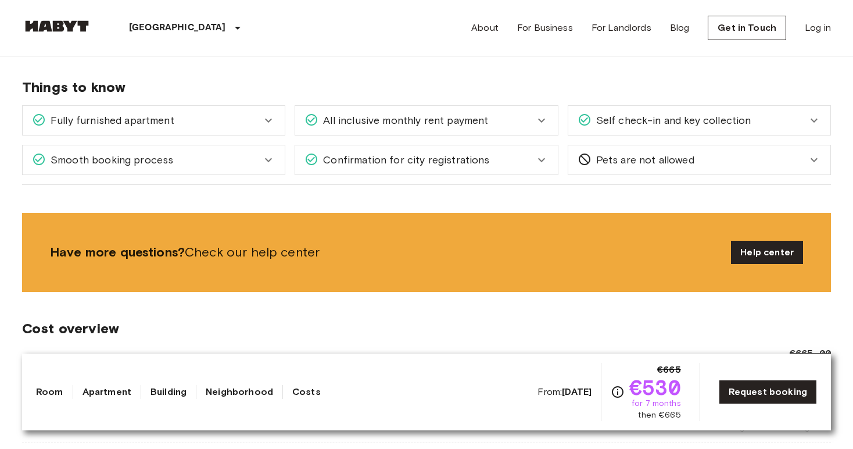
click at [270, 119] on icon at bounding box center [268, 120] width 14 height 14
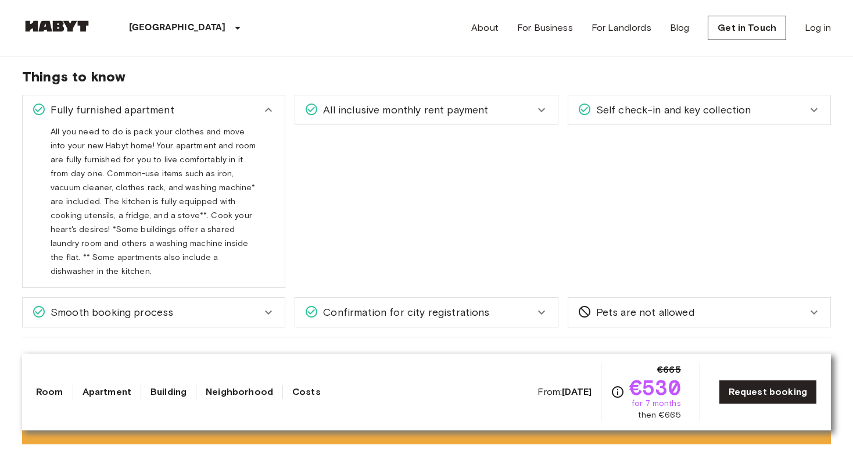
scroll to position [822, 0]
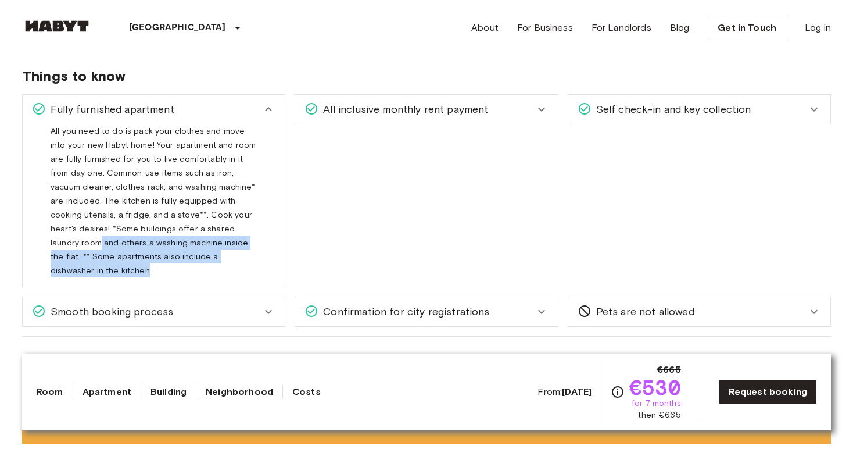
drag, startPoint x: 190, startPoint y: 229, endPoint x: 199, endPoint y: 259, distance: 31.1
click at [199, 259] on span "All you need to do is pack your clothes and move into your new Habyt home! Your…" at bounding box center [153, 205] width 205 height 159
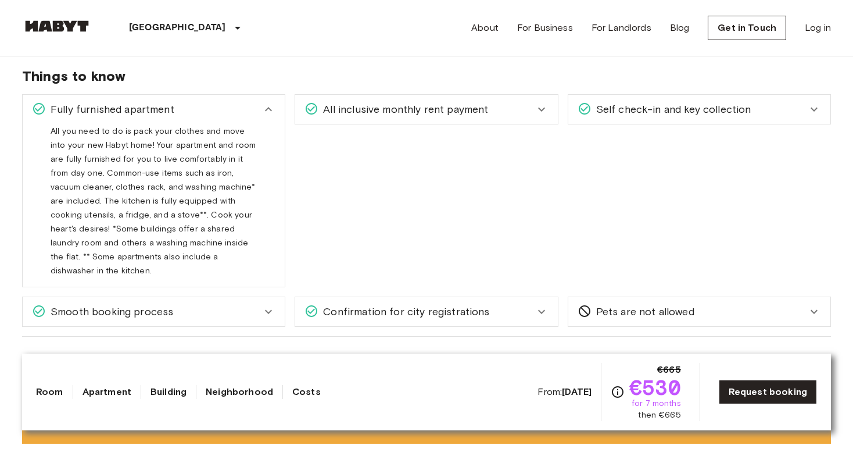
click at [178, 210] on span "All you need to do is pack your clothes and move into your new Habyt home! Your…" at bounding box center [153, 205] width 205 height 159
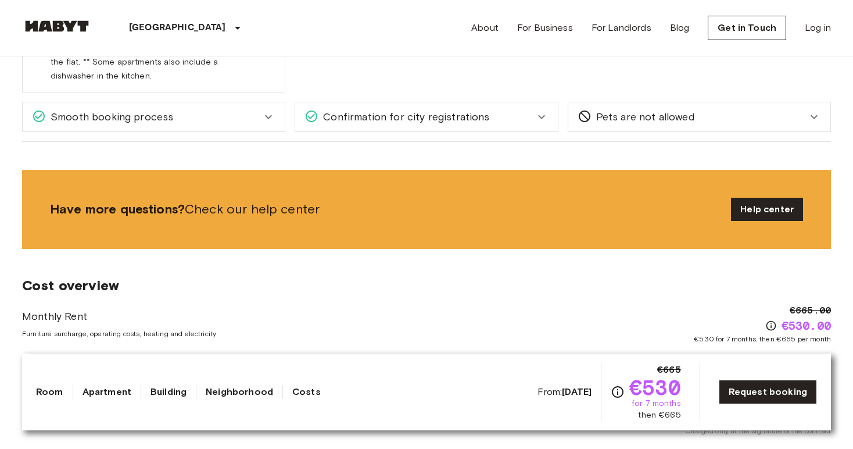
scroll to position [1017, 0]
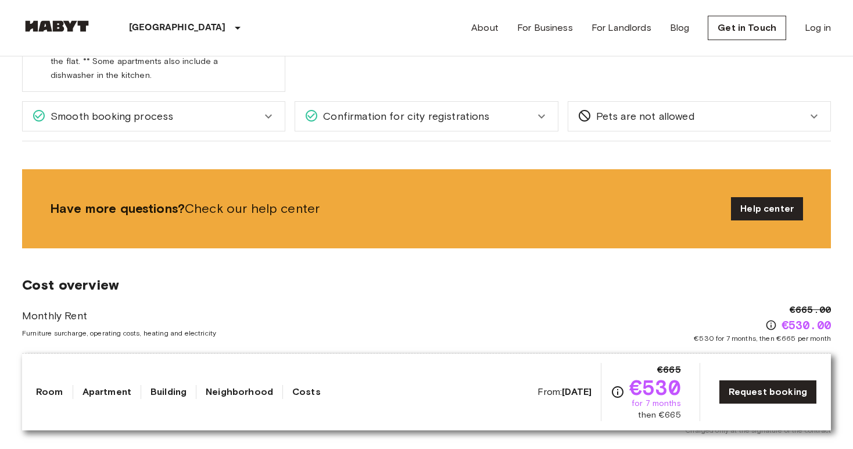
click at [548, 109] on icon at bounding box center [541, 116] width 14 height 14
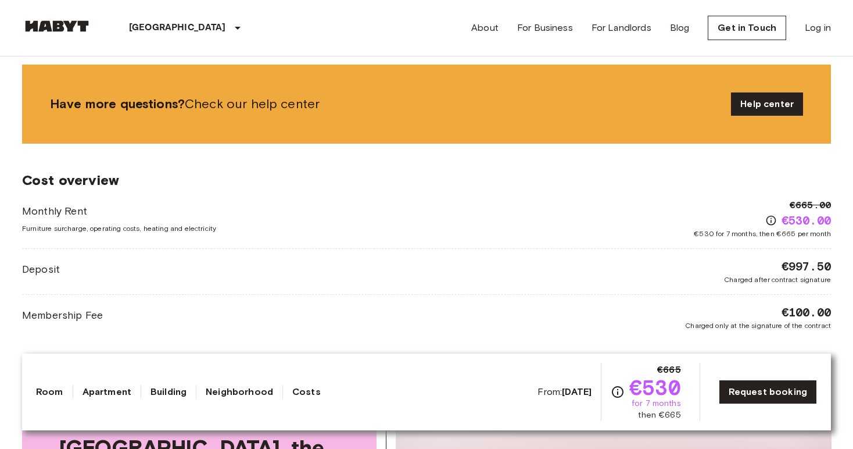
scroll to position [1302, 0]
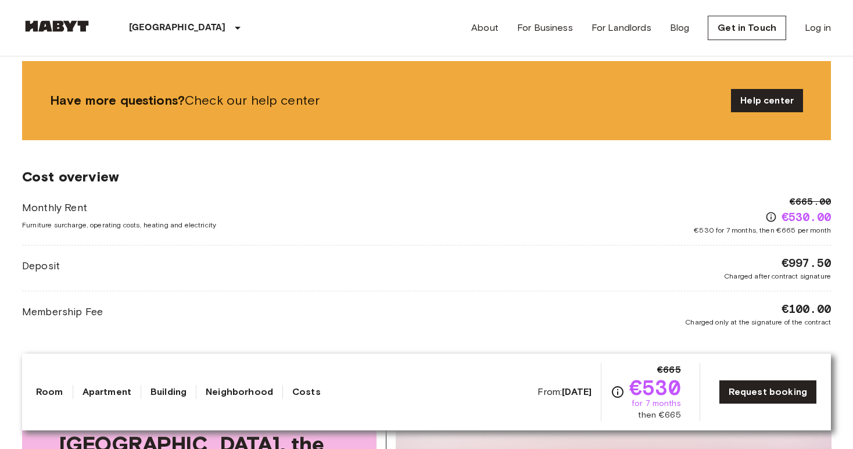
click at [141, 254] on div "Deposit €997.50 Charged after contract signature" at bounding box center [426, 267] width 809 height 27
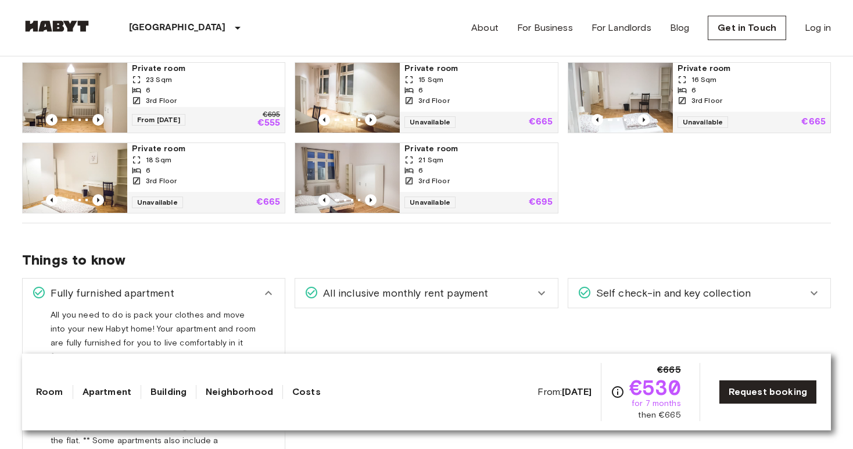
scroll to position [676, 0]
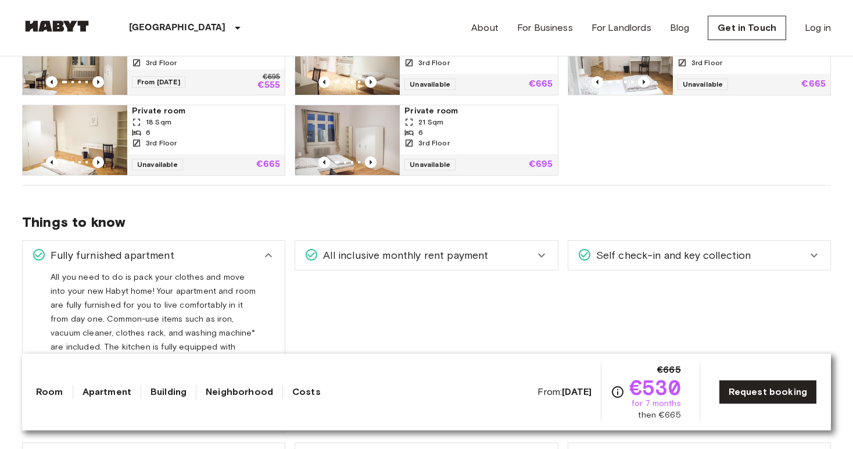
click at [308, 389] on link "Costs" at bounding box center [306, 392] width 28 height 14
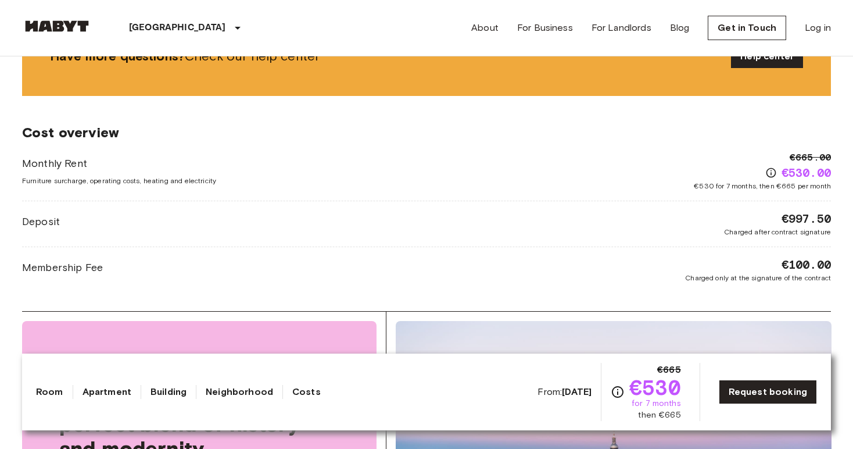
scroll to position [1346, 0]
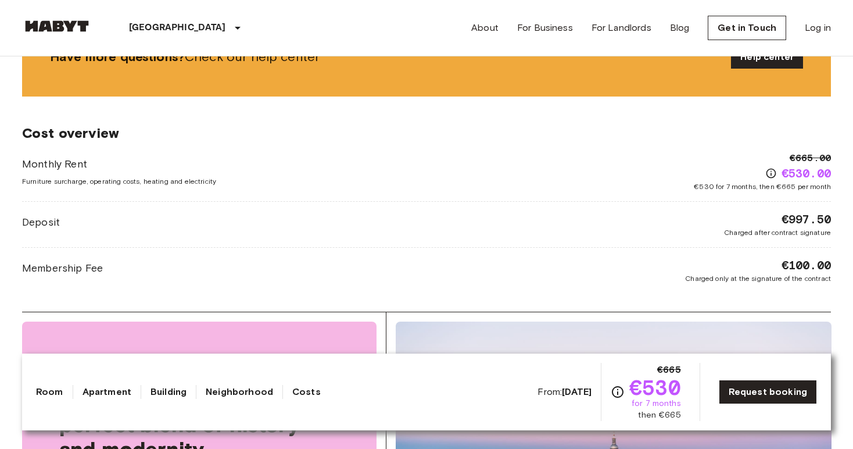
click at [259, 211] on div "Deposit €997.50 Charged after contract signature" at bounding box center [426, 224] width 809 height 27
click at [261, 257] on div "Membership Fee €100.00 Charged only at the signature of the contract" at bounding box center [426, 270] width 809 height 27
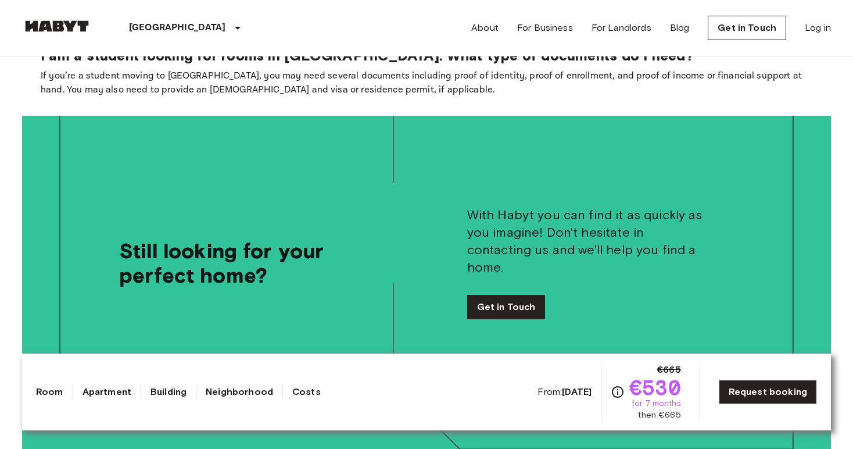
scroll to position [2241, 0]
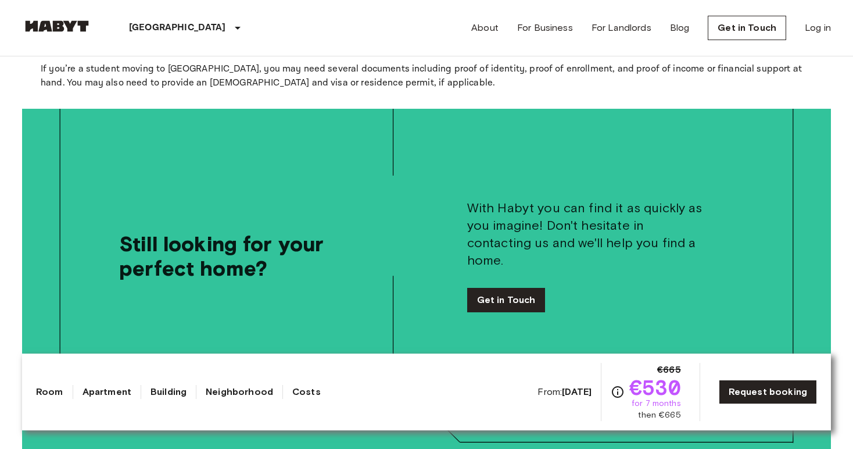
click at [236, 388] on link "Neighborhood" at bounding box center [239, 392] width 67 height 14
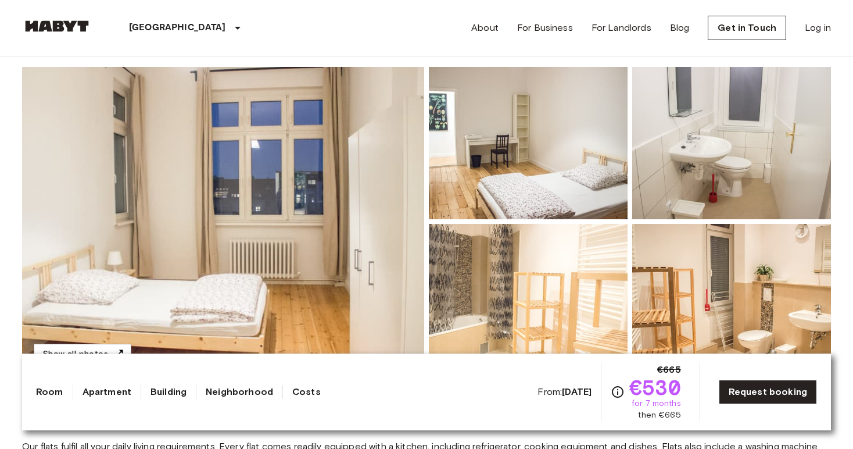
scroll to position [0, 0]
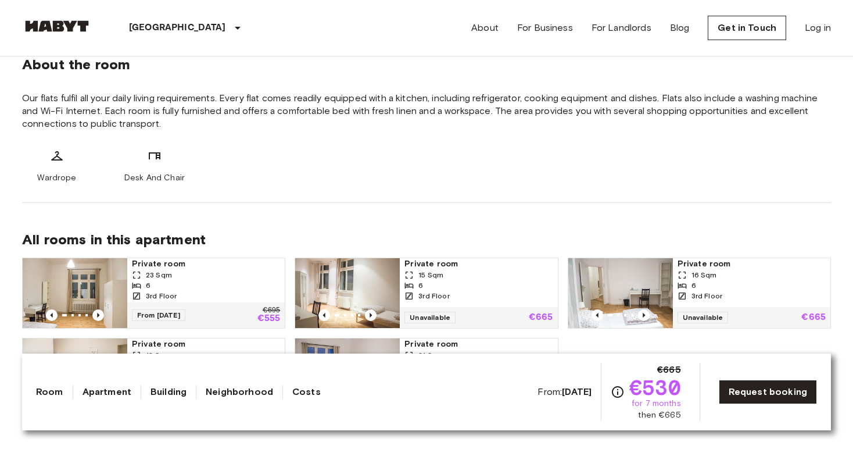
click at [186, 394] on link "Building" at bounding box center [168, 392] width 36 height 14
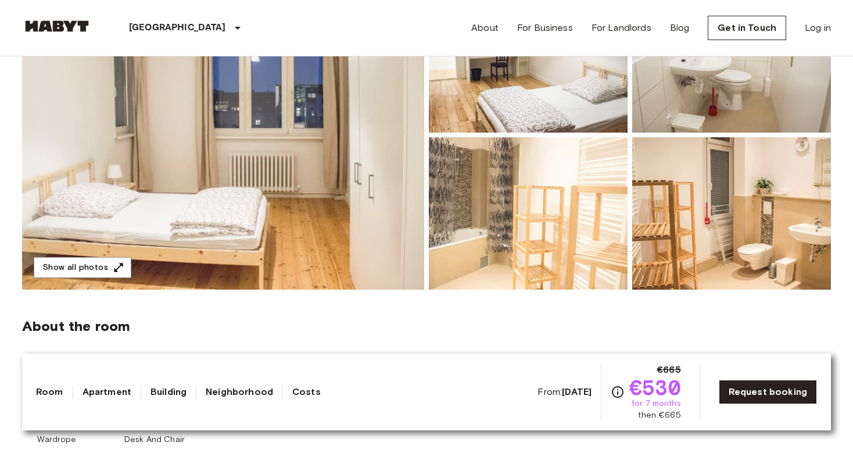
scroll to position [184, 0]
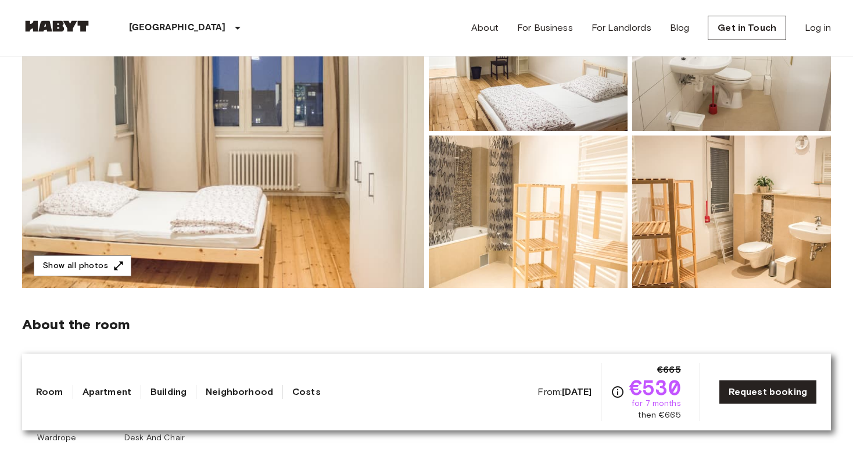
click at [264, 192] on img at bounding box center [223, 133] width 402 height 309
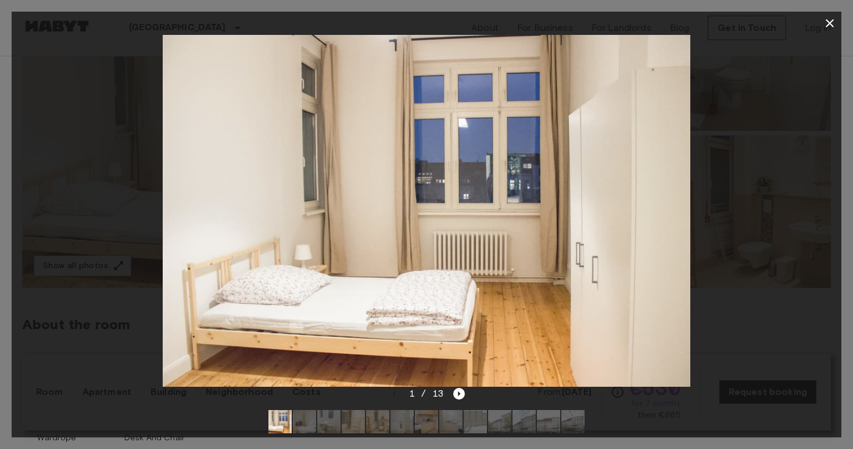
click at [657, 220] on img at bounding box center [426, 210] width 527 height 351
click at [458, 389] on icon "Next image" at bounding box center [459, 394] width 12 height 12
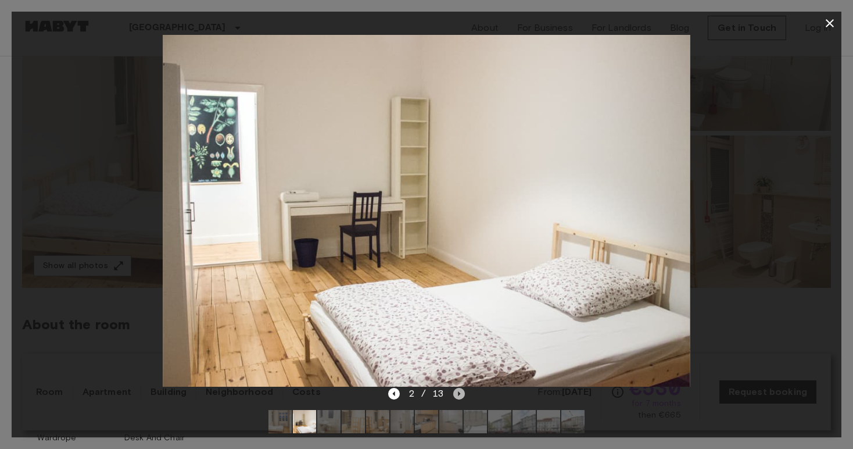
click at [458, 389] on icon "Next image" at bounding box center [459, 394] width 12 height 12
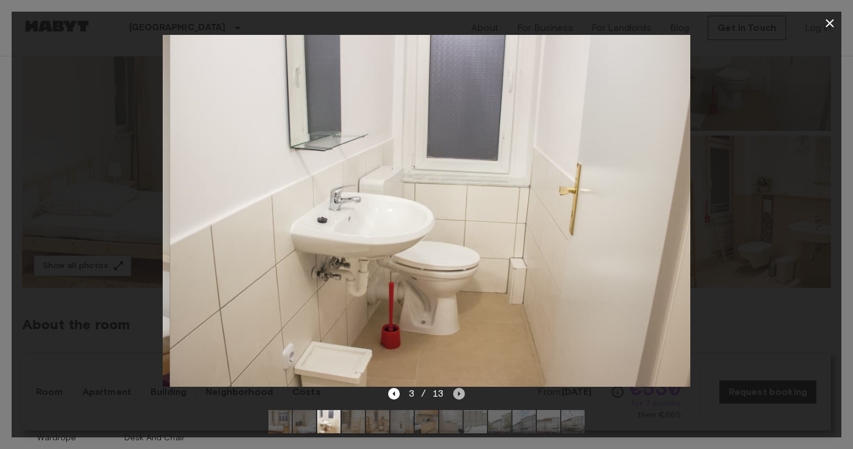
click at [458, 389] on icon "Next image" at bounding box center [459, 394] width 12 height 12
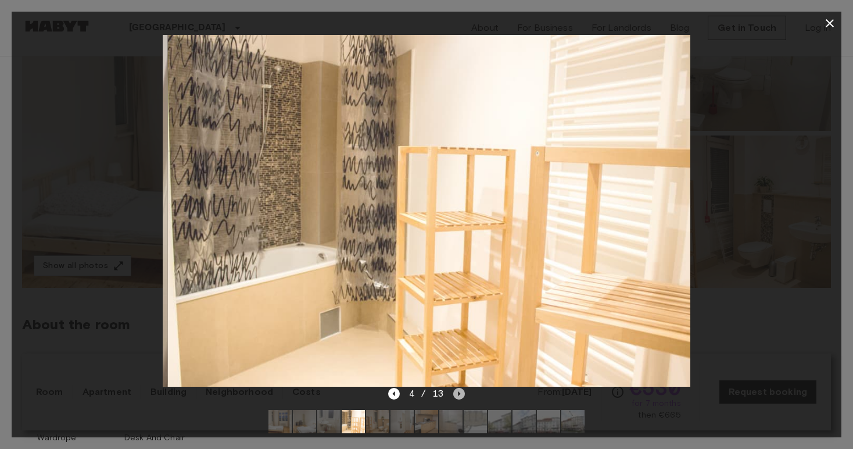
click at [460, 392] on icon "Next image" at bounding box center [459, 394] width 12 height 12
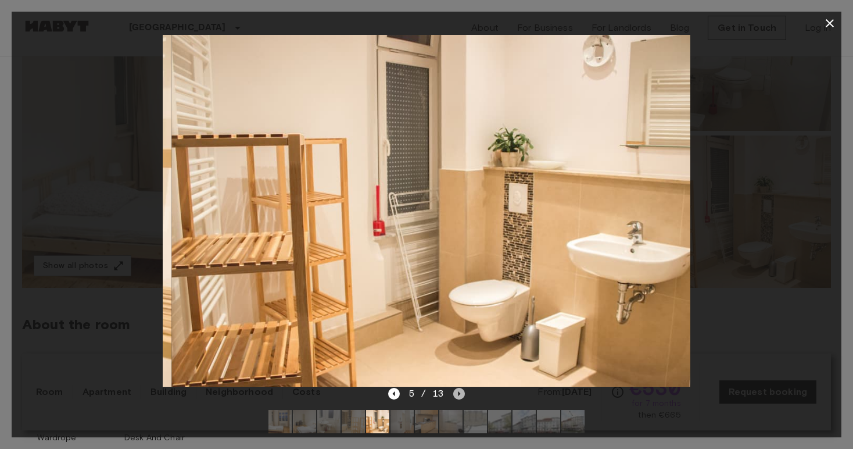
click at [460, 392] on icon "Next image" at bounding box center [459, 394] width 12 height 12
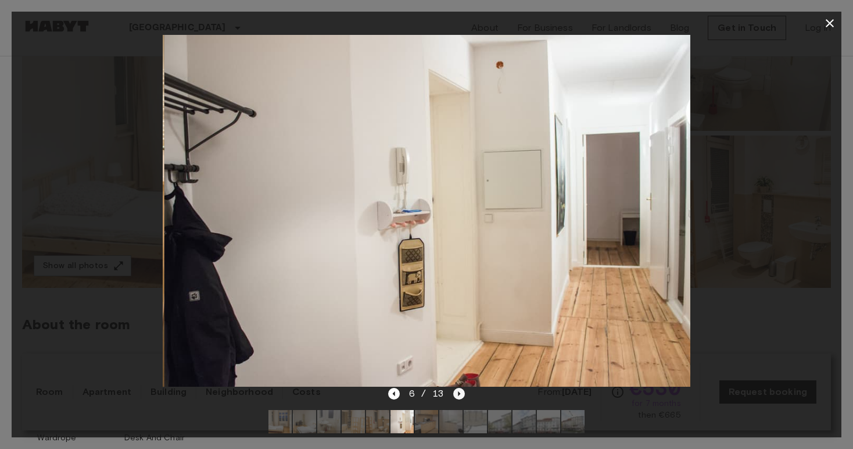
click at [460, 392] on icon "Next image" at bounding box center [459, 394] width 12 height 12
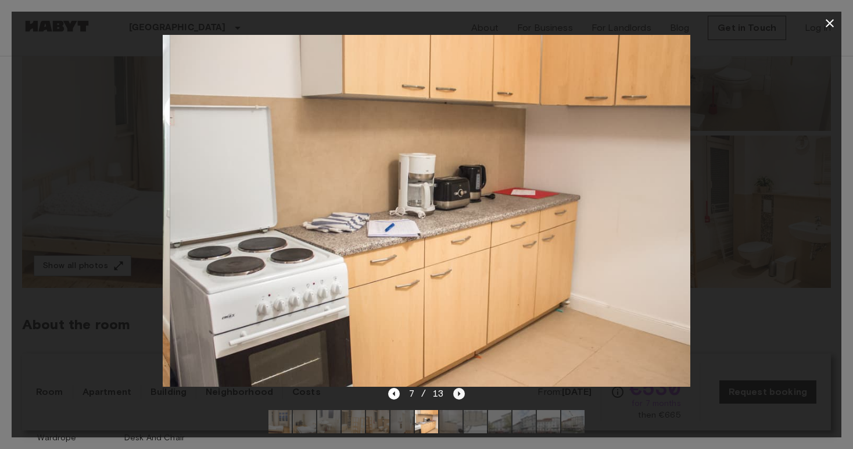
click at [460, 392] on icon "Next image" at bounding box center [459, 394] width 12 height 12
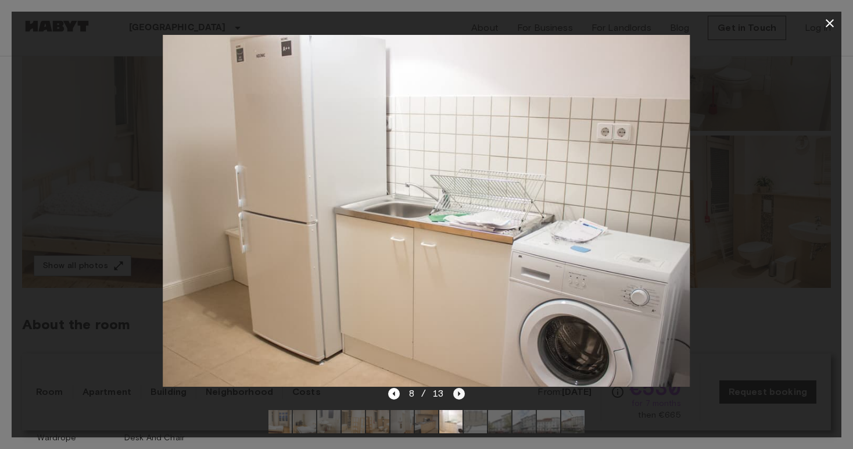
click at [460, 392] on icon "Next image" at bounding box center [459, 394] width 12 height 12
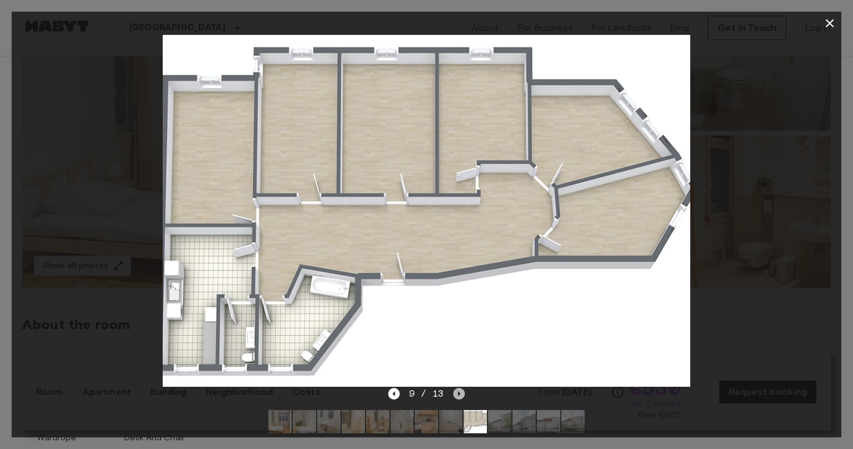
click at [460, 394] on icon "Next image" at bounding box center [459, 394] width 12 height 12
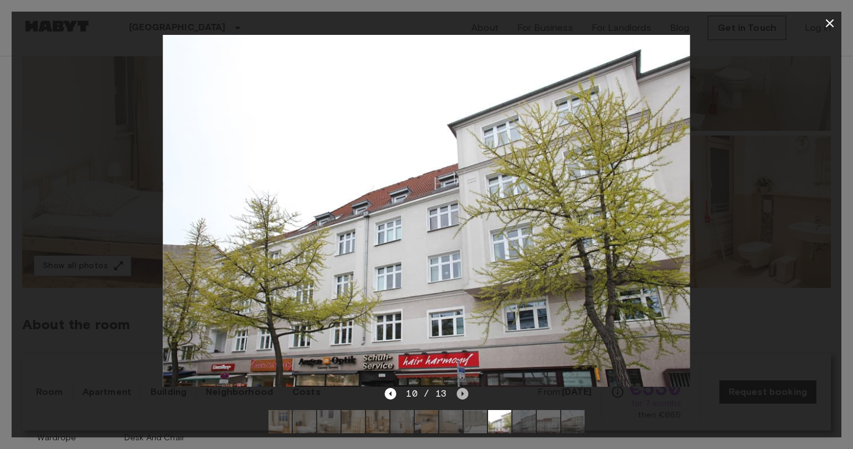
click at [460, 394] on icon "Next image" at bounding box center [463, 394] width 12 height 12
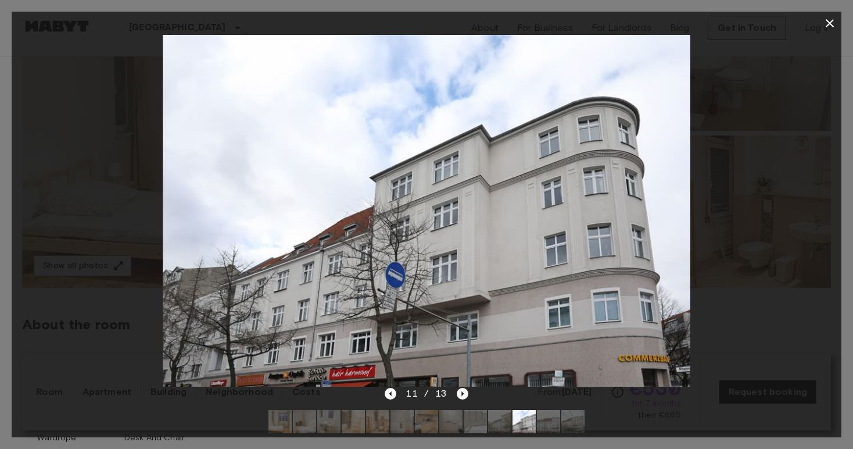
click at [460, 394] on icon "Next image" at bounding box center [463, 394] width 12 height 12
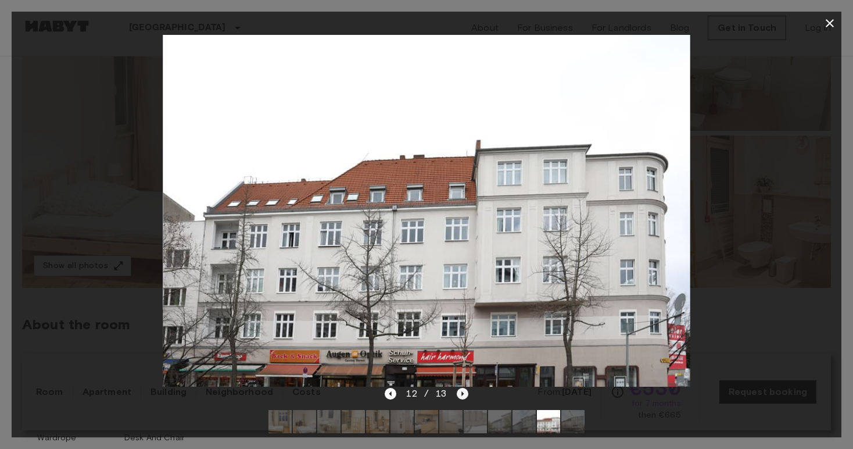
click at [460, 394] on icon "Next image" at bounding box center [463, 394] width 12 height 12
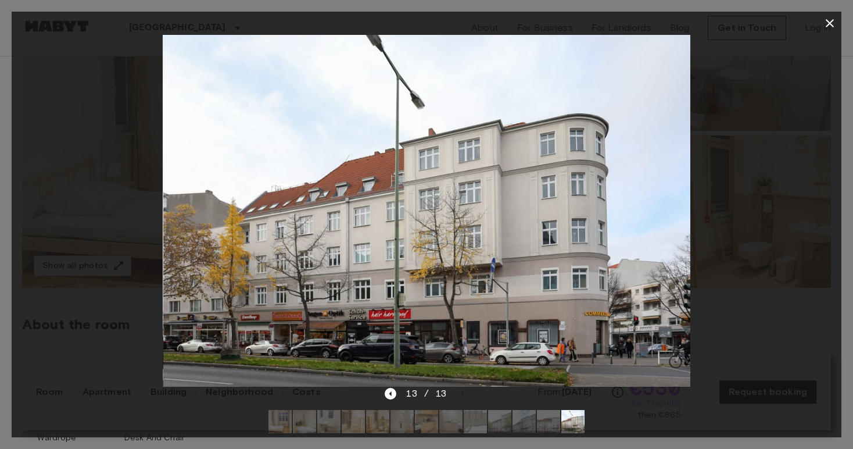
drag, startPoint x: 486, startPoint y: 326, endPoint x: 486, endPoint y: 303, distance: 22.7
click at [486, 303] on img at bounding box center [426, 210] width 527 height 351
click at [830, 24] on icon "button" at bounding box center [830, 23] width 8 height 8
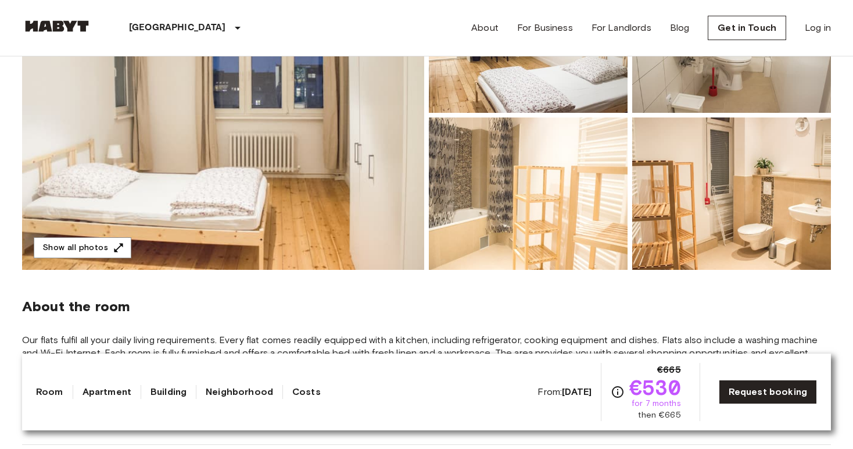
scroll to position [186, 0]
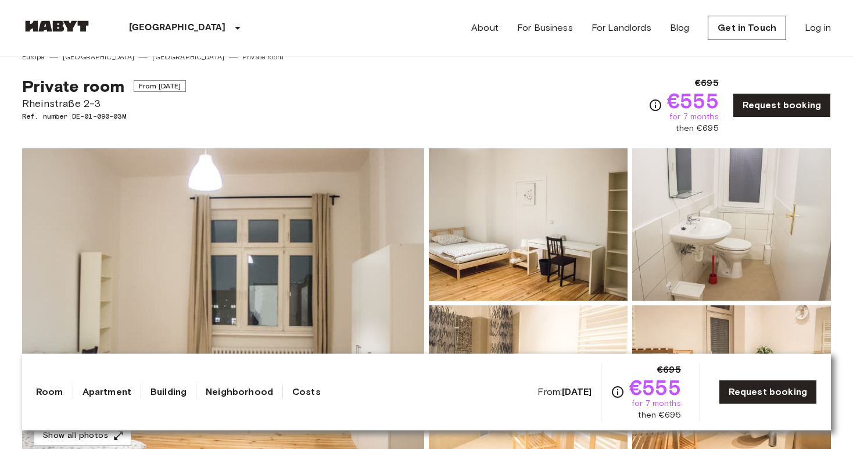
scroll to position [2, 0]
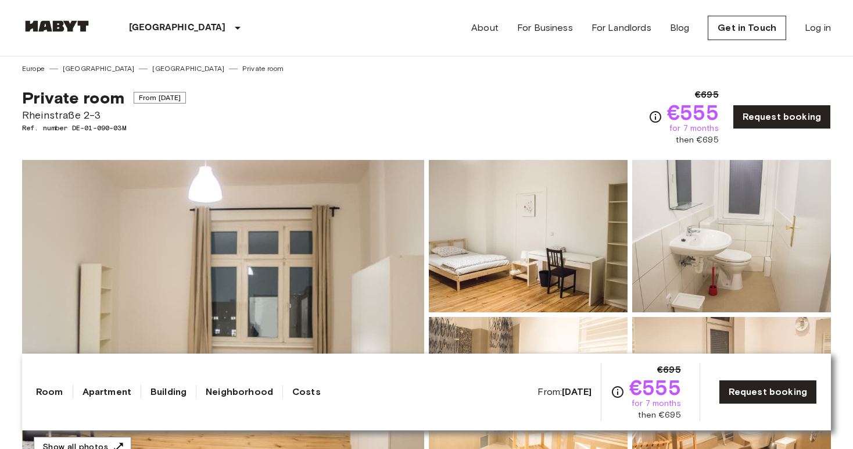
click at [234, 224] on img at bounding box center [223, 314] width 402 height 309
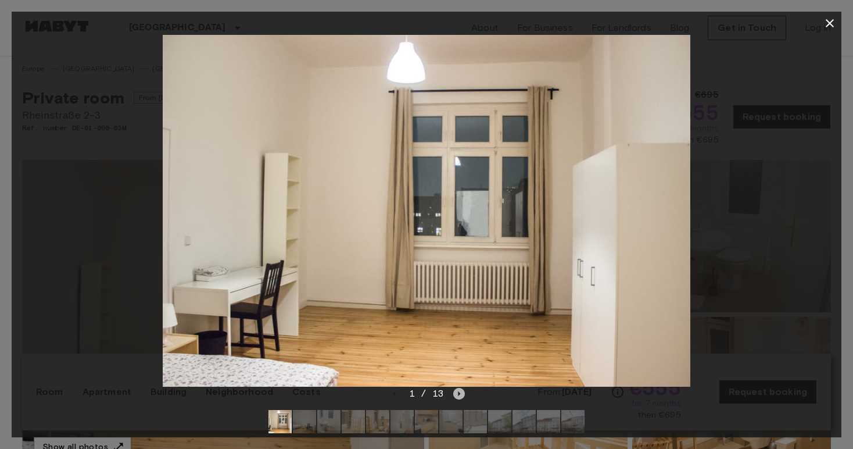
click at [459, 393] on icon "Next image" at bounding box center [459, 393] width 2 height 5
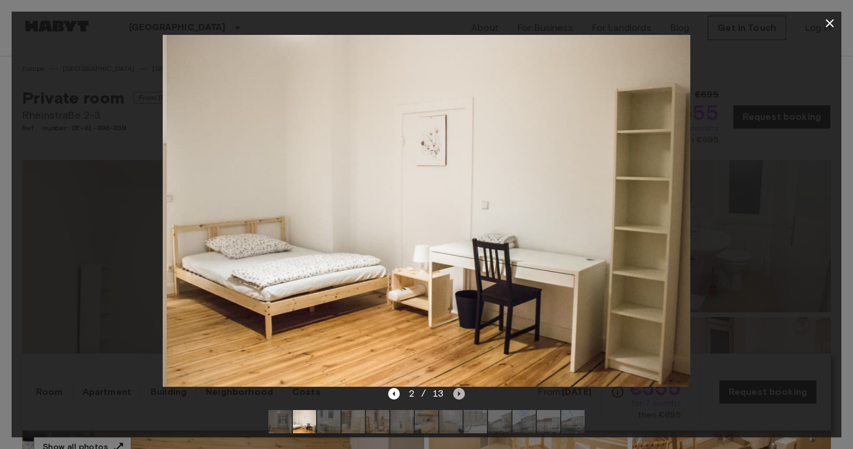
click at [459, 393] on icon "Next image" at bounding box center [459, 393] width 2 height 5
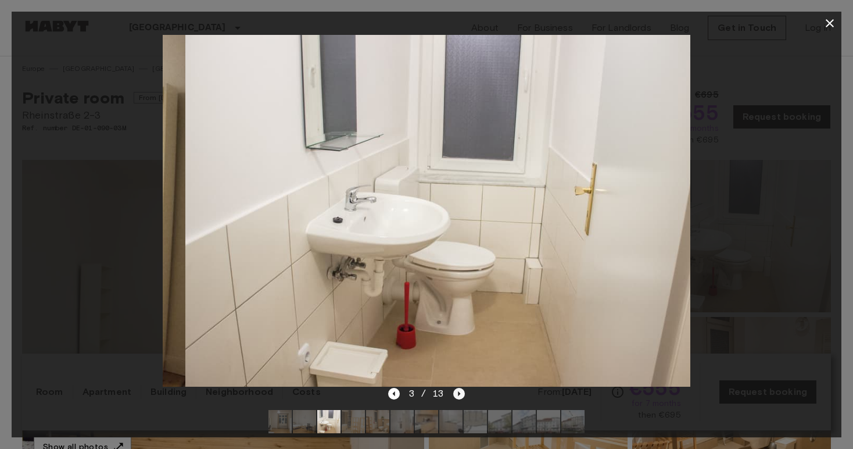
click at [459, 393] on icon "Next image" at bounding box center [459, 393] width 2 height 5
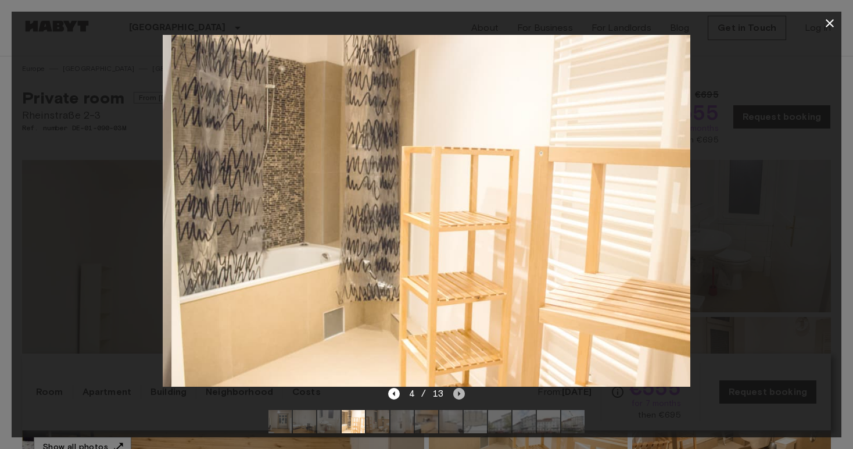
click at [459, 393] on icon "Next image" at bounding box center [459, 393] width 2 height 5
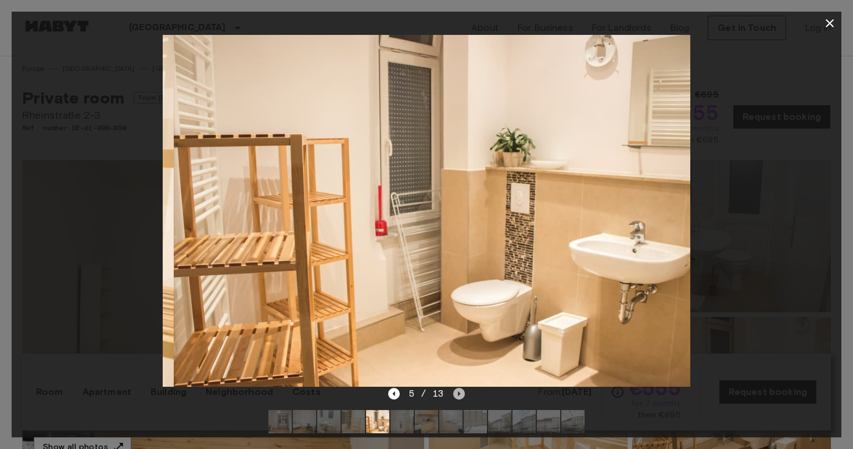
click at [459, 393] on icon "Next image" at bounding box center [459, 393] width 2 height 5
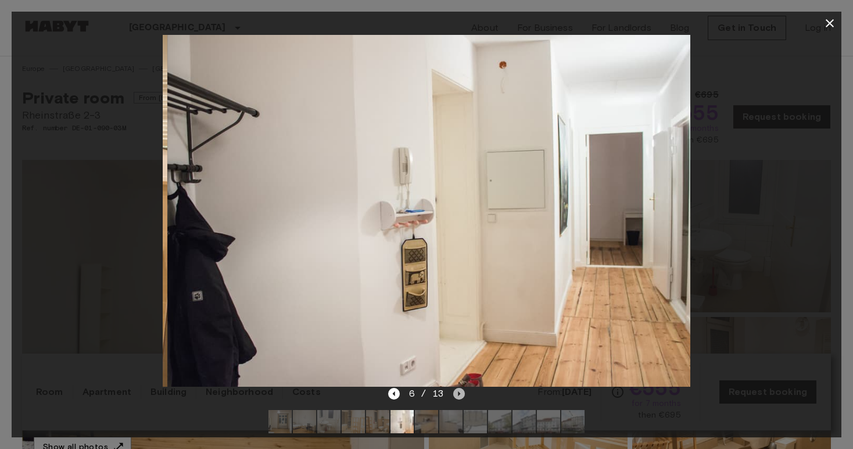
click at [459, 393] on icon "Next image" at bounding box center [459, 393] width 2 height 5
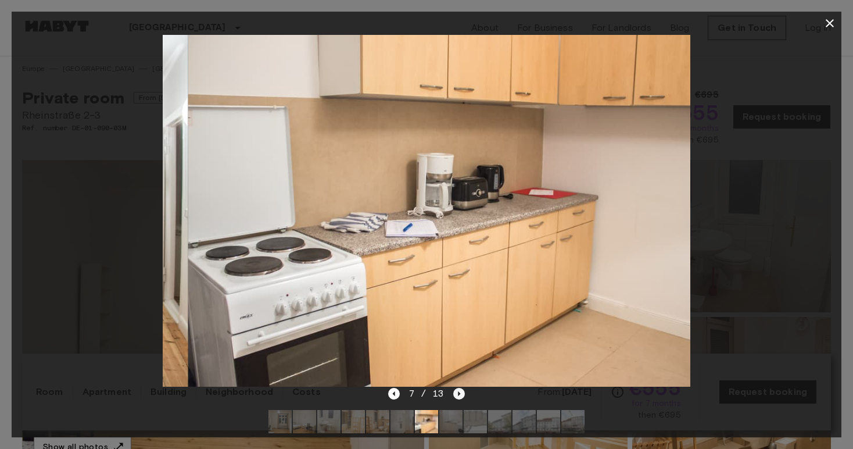
click at [459, 393] on icon "Next image" at bounding box center [459, 393] width 2 height 5
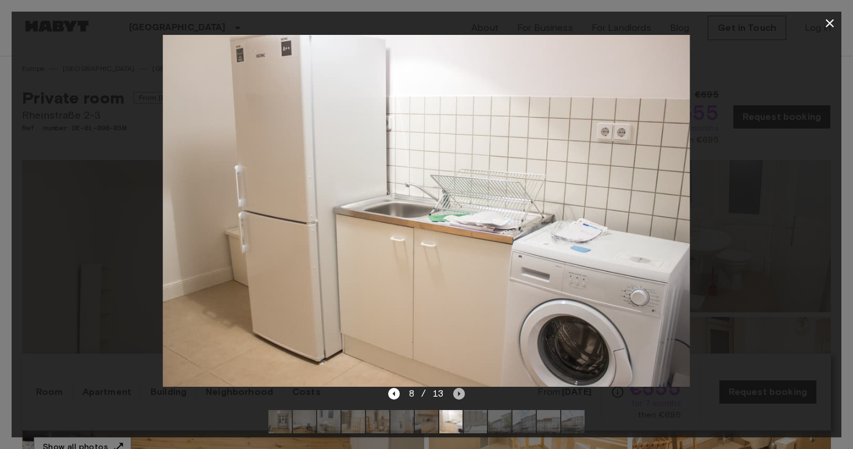
click at [459, 393] on icon "Next image" at bounding box center [459, 393] width 2 height 5
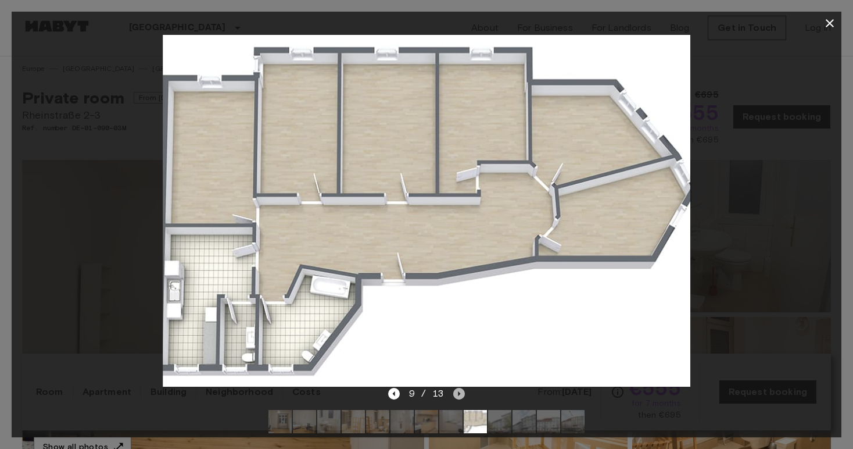
click at [459, 393] on icon "Next image" at bounding box center [459, 393] width 2 height 5
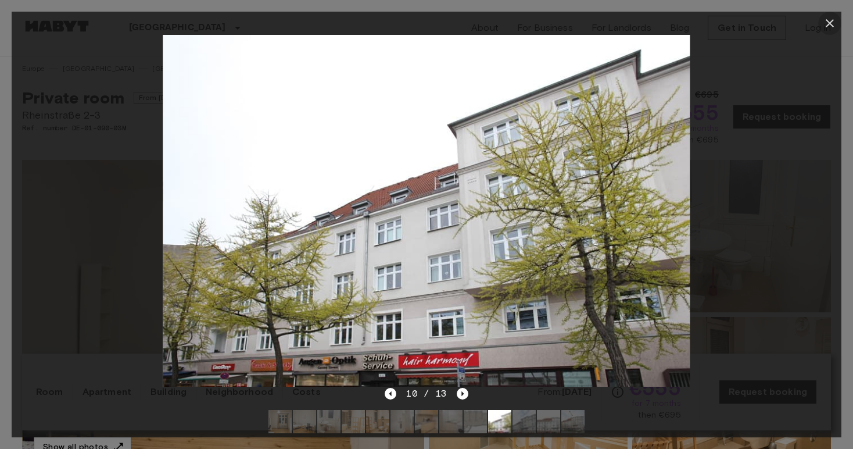
click at [834, 23] on icon "button" at bounding box center [830, 23] width 14 height 14
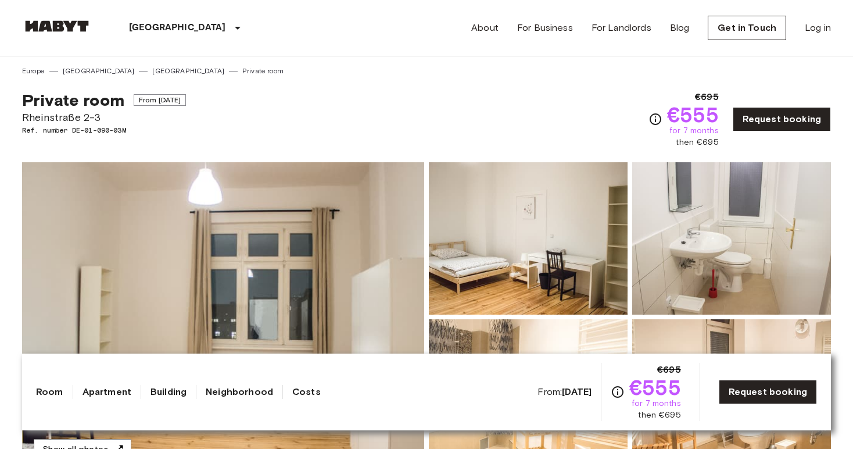
scroll to position [0, 0]
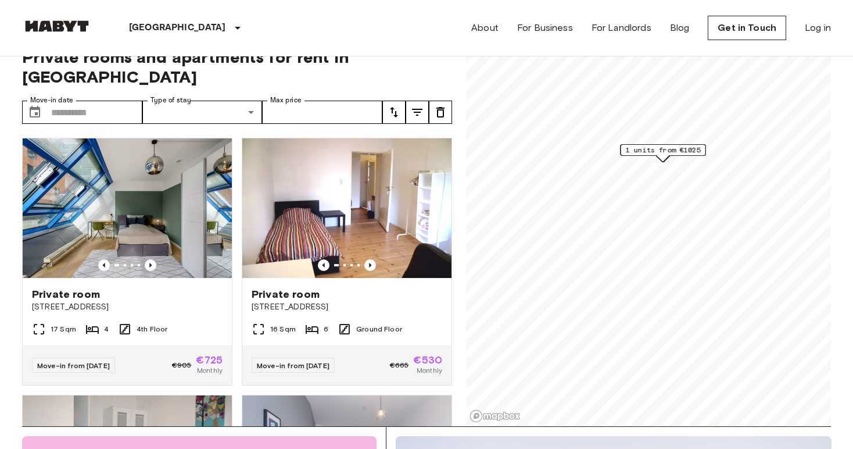
scroll to position [23, 0]
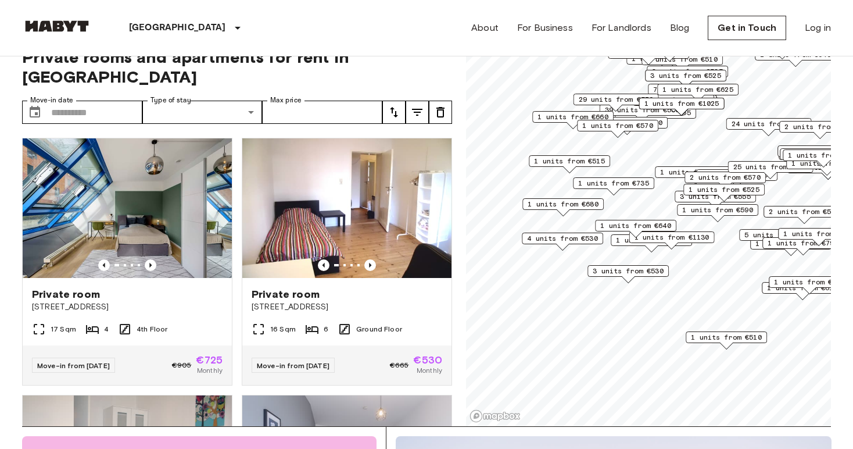
click at [627, 272] on span "3 units from €530" at bounding box center [628, 271] width 71 height 10
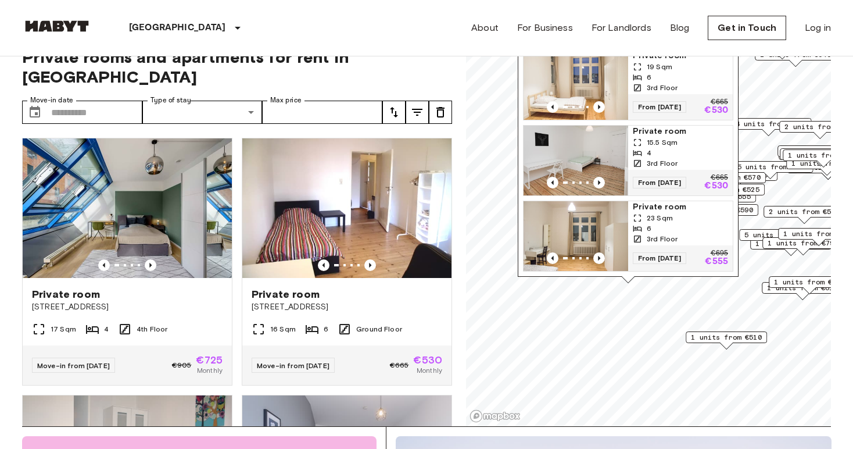
click at [595, 231] on img "Map marker" at bounding box center [575, 236] width 105 height 70
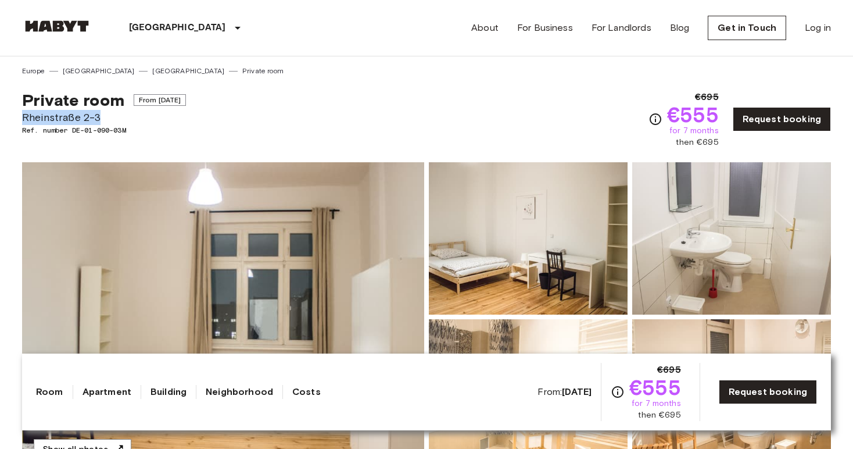
drag, startPoint x: 23, startPoint y: 117, endPoint x: 107, endPoint y: 114, distance: 84.3
click at [107, 114] on span "Rheinstraße 2-3" at bounding box center [104, 117] width 164 height 15
copy span "Rheinstraße 2-3"
